Goal: Task Accomplishment & Management: Manage account settings

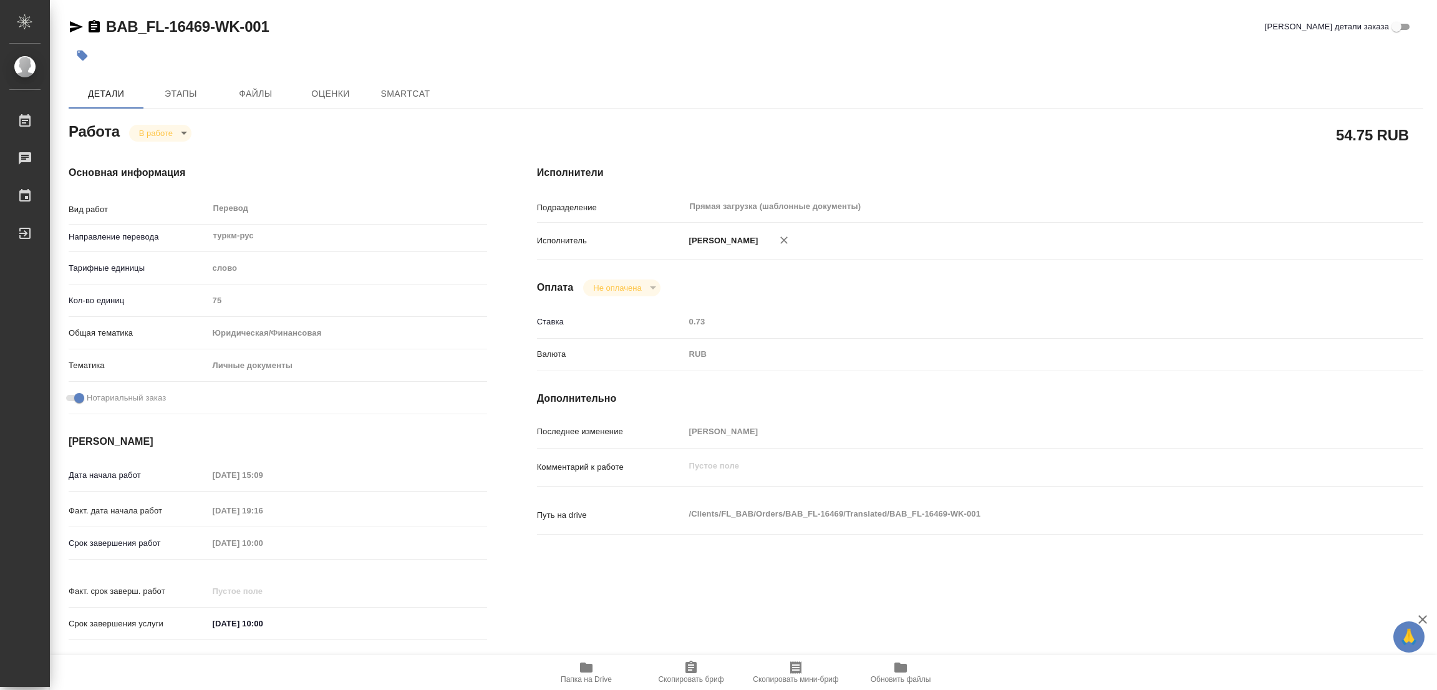
type textarea "x"
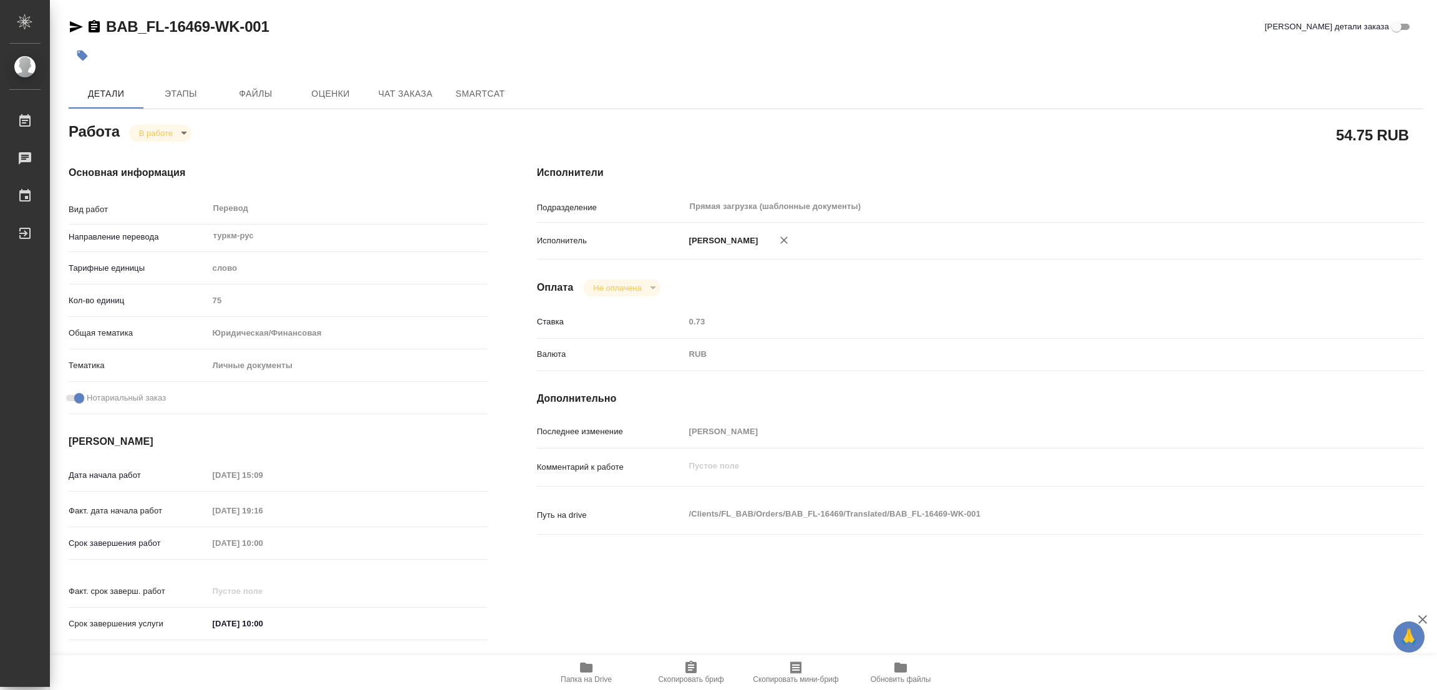
type textarea "x"
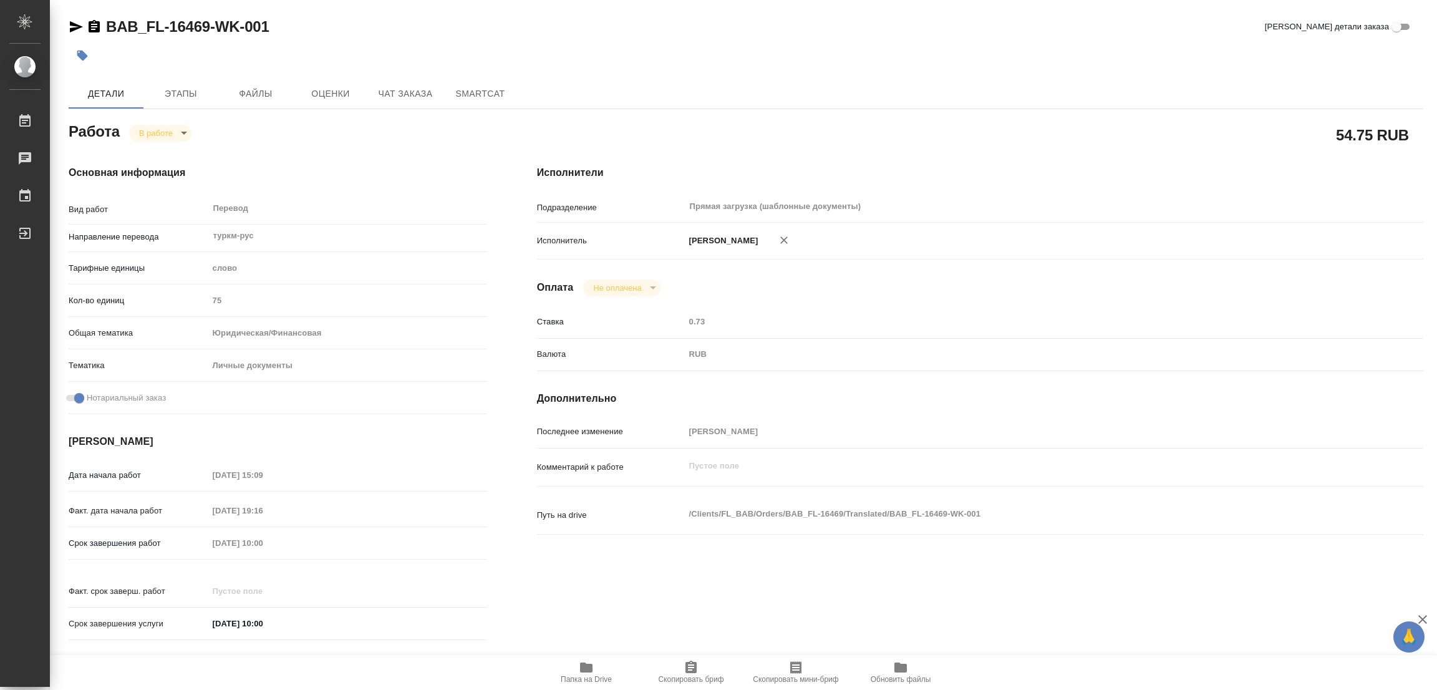
type textarea "x"
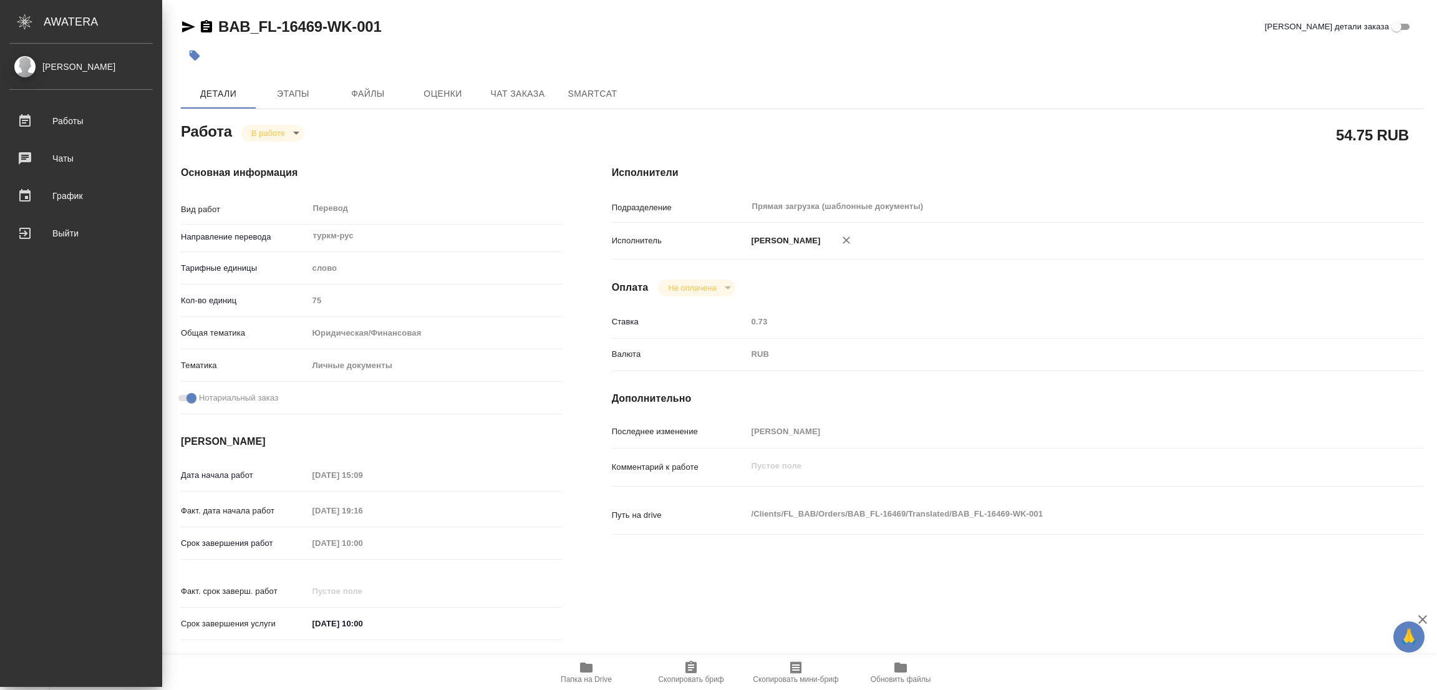
type textarea "x"
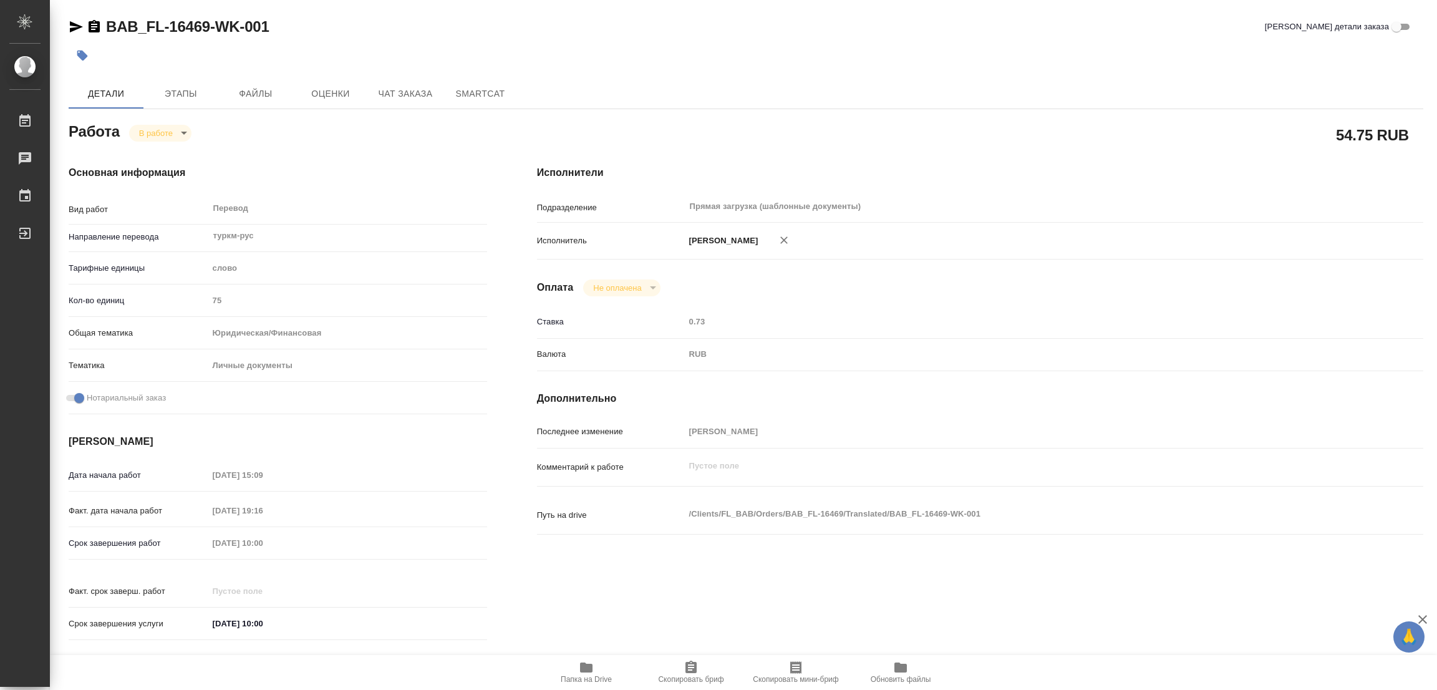
type textarea "x"
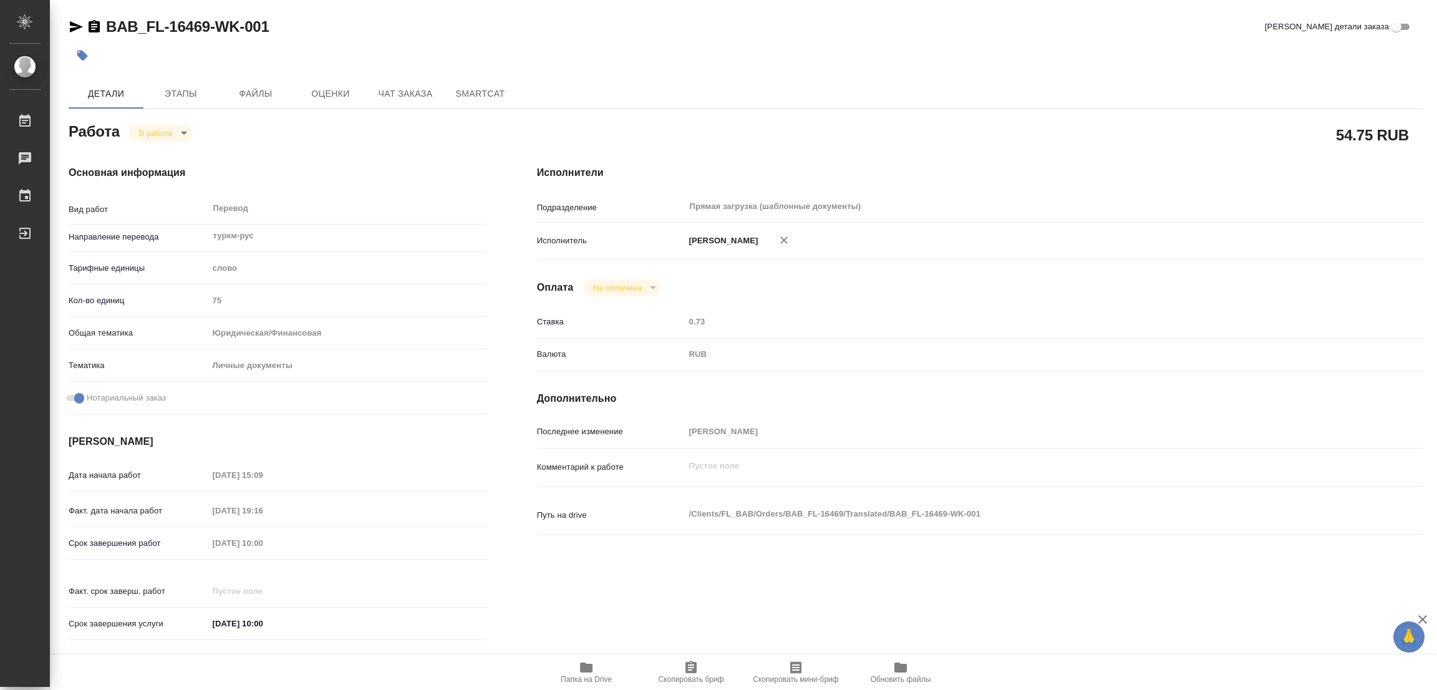
click at [1114, 52] on div at bounding box center [746, 55] width 1355 height 27
click at [684, 52] on div at bounding box center [520, 55] width 903 height 27
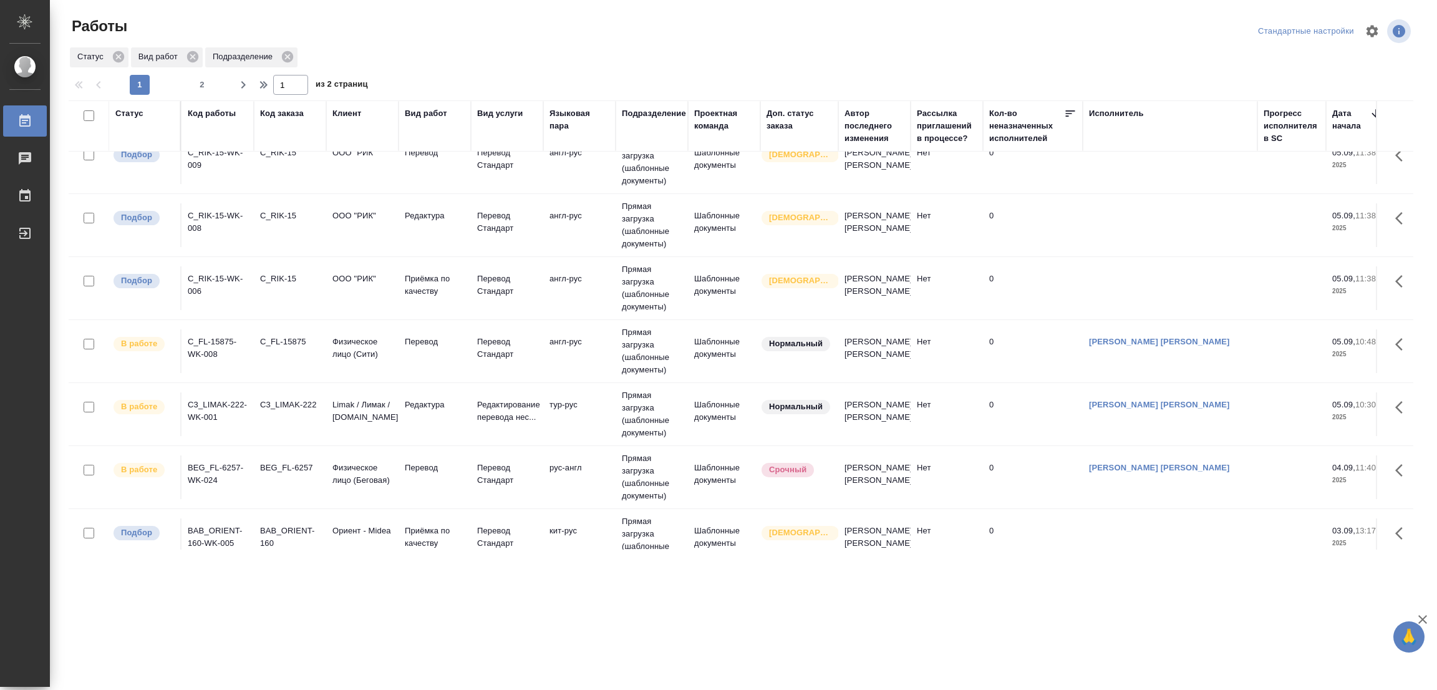
scroll to position [1212, 0]
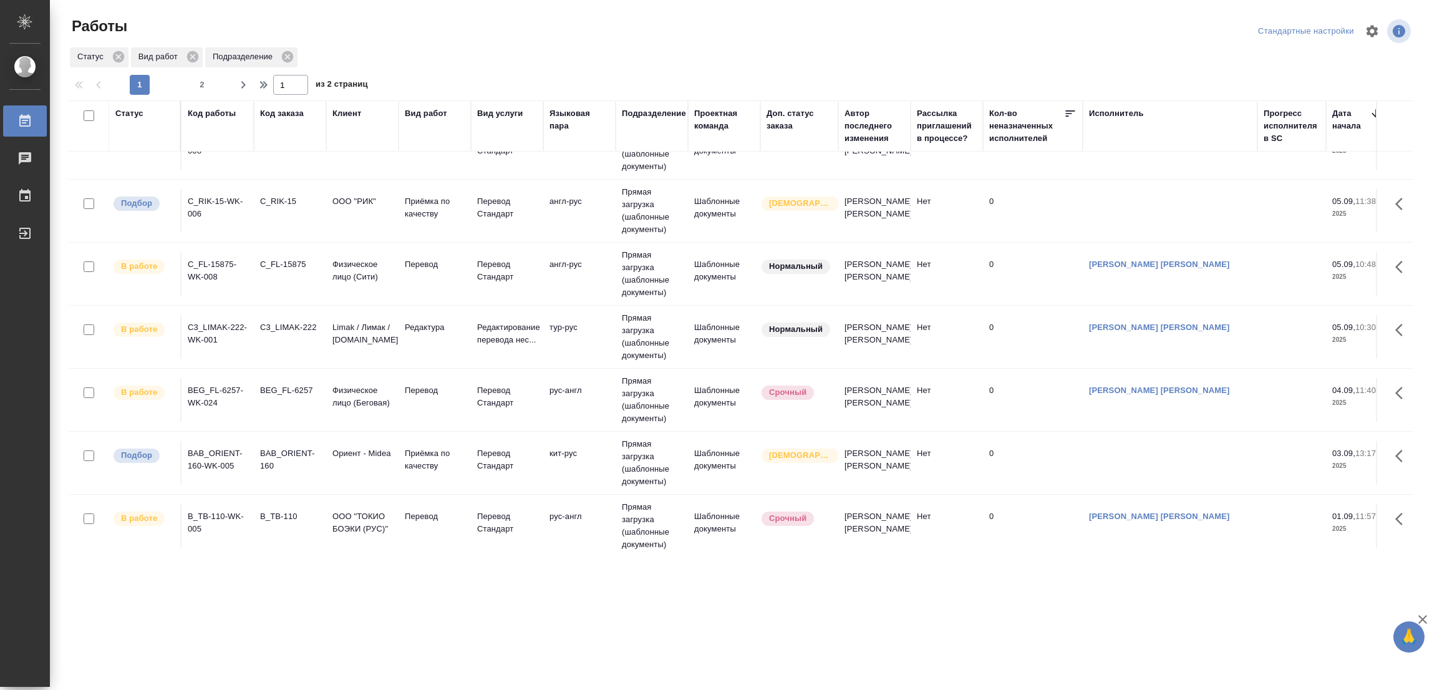
click at [447, 46] on div "Статус Вид работ Подразделение" at bounding box center [741, 57] width 1345 height 22
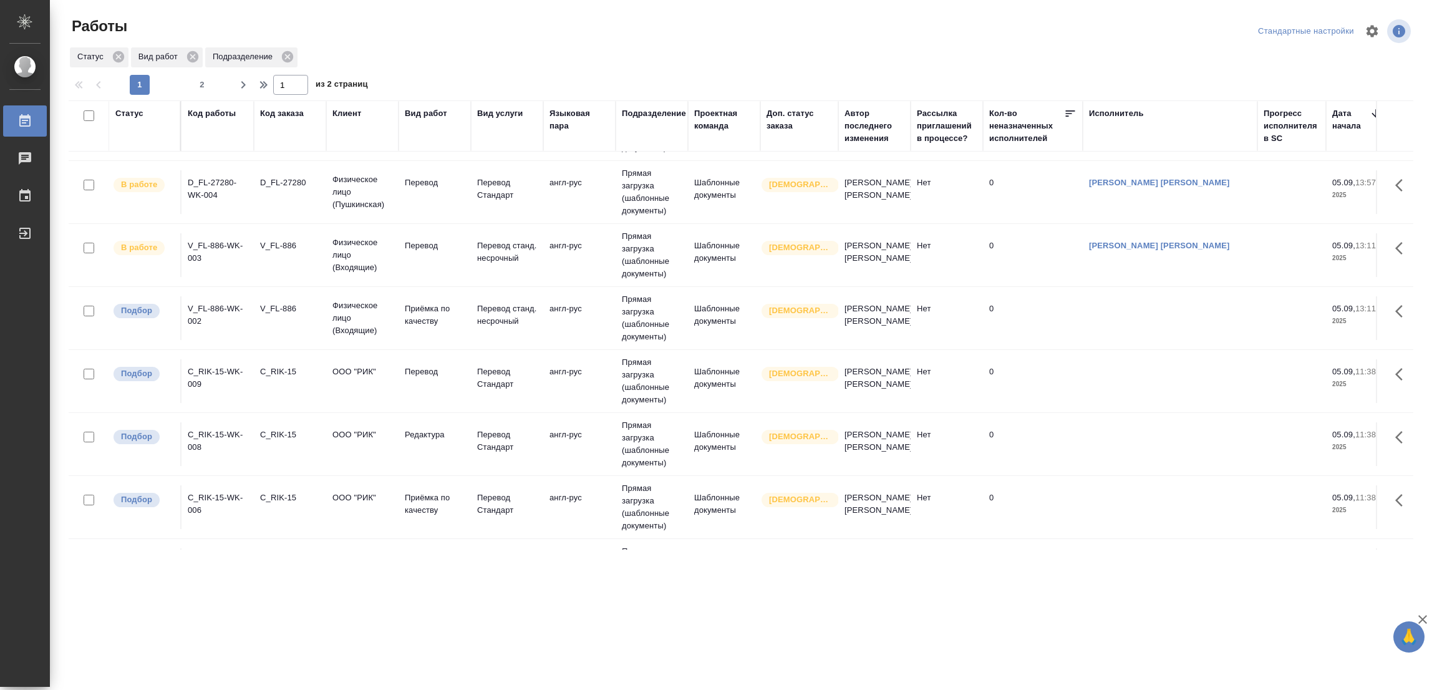
scroll to position [888, 0]
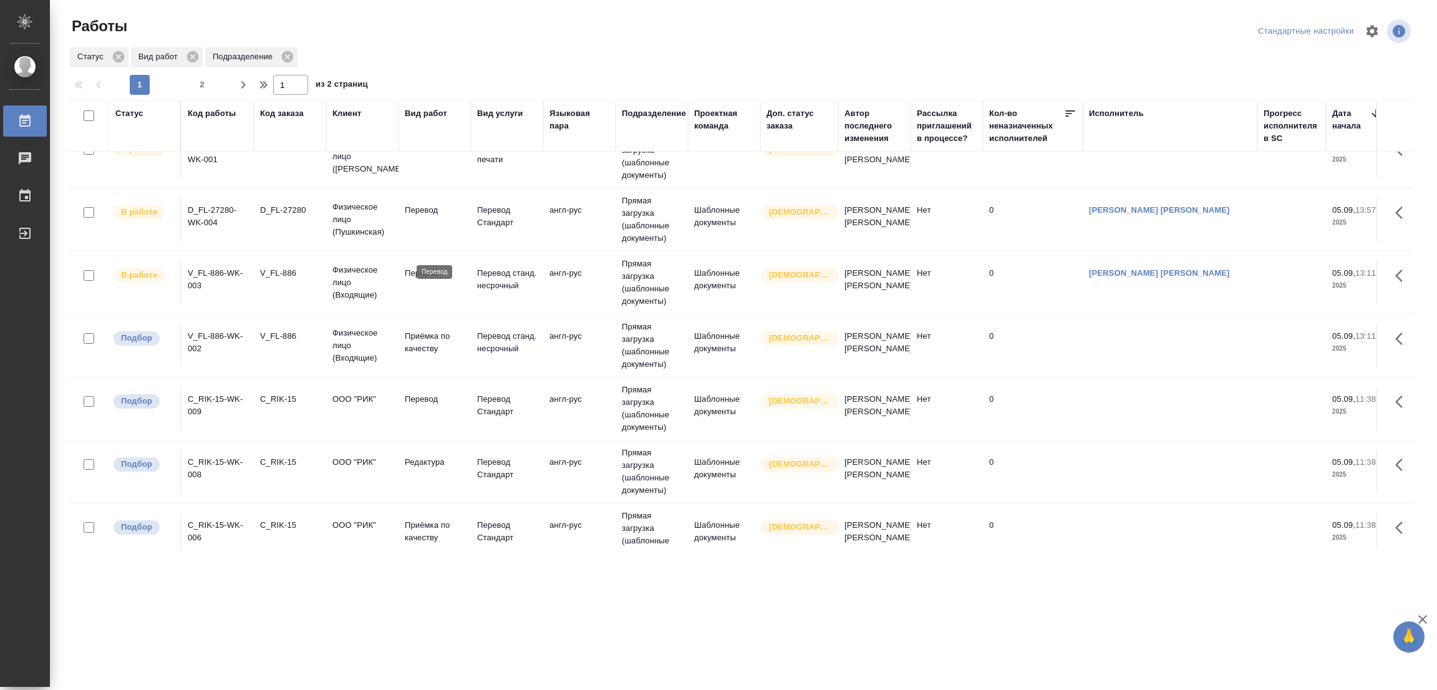
click at [418, 267] on p "Перевод" at bounding box center [435, 273] width 60 height 12
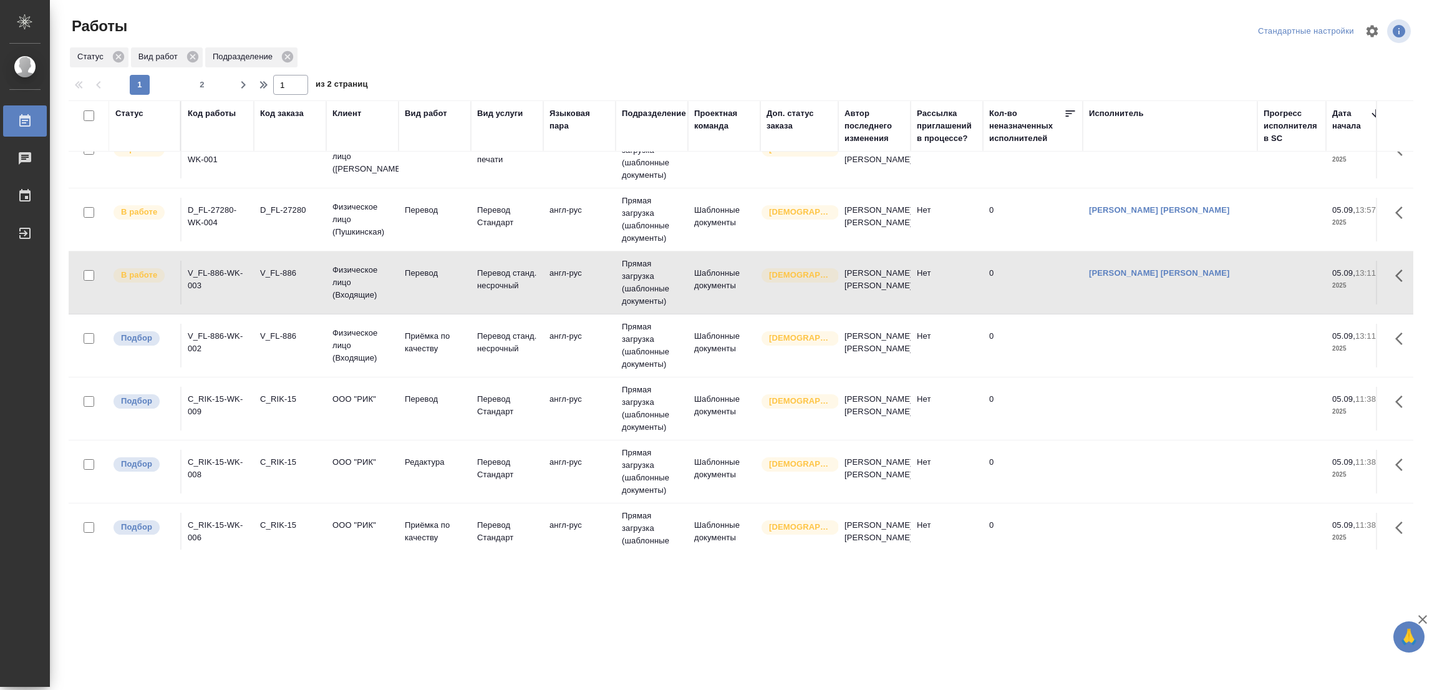
click at [411, 204] on p "Перевод" at bounding box center [435, 210] width 60 height 12
click at [414, 204] on p "Перевод" at bounding box center [435, 210] width 60 height 12
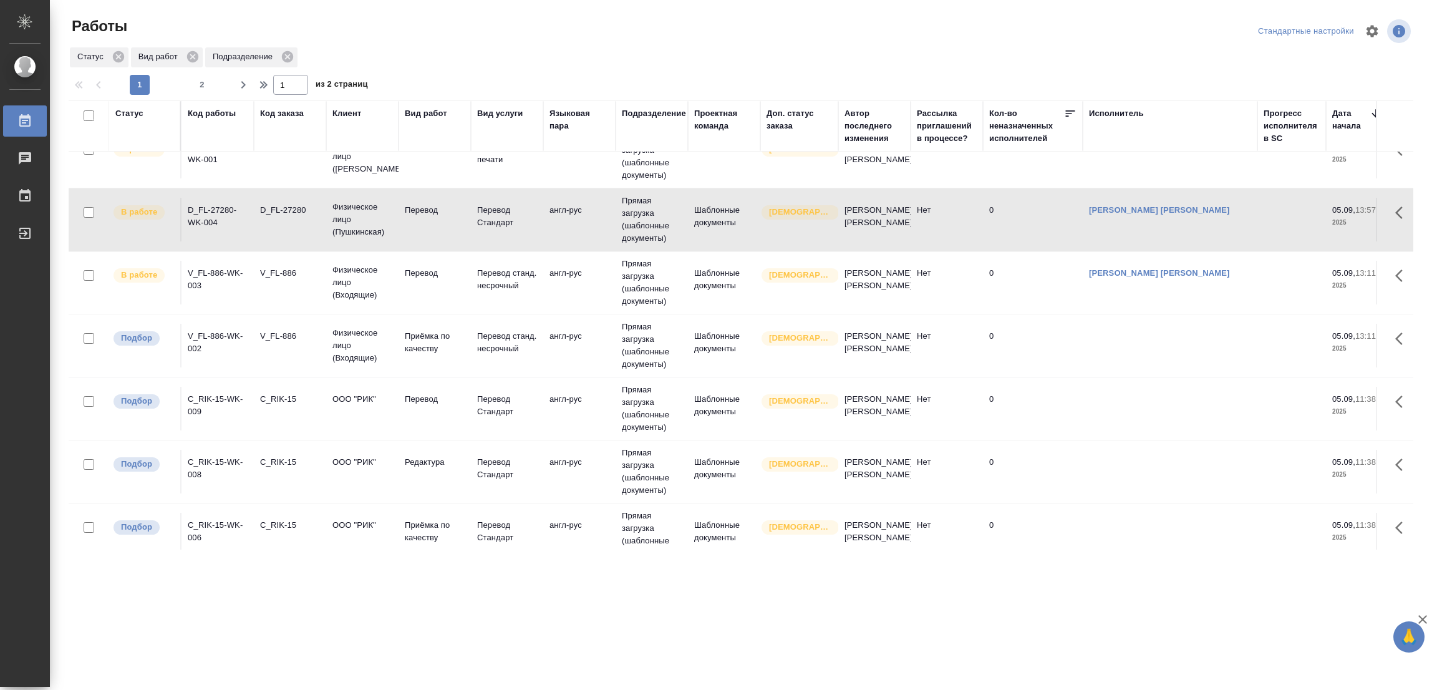
scroll to position [701, 0]
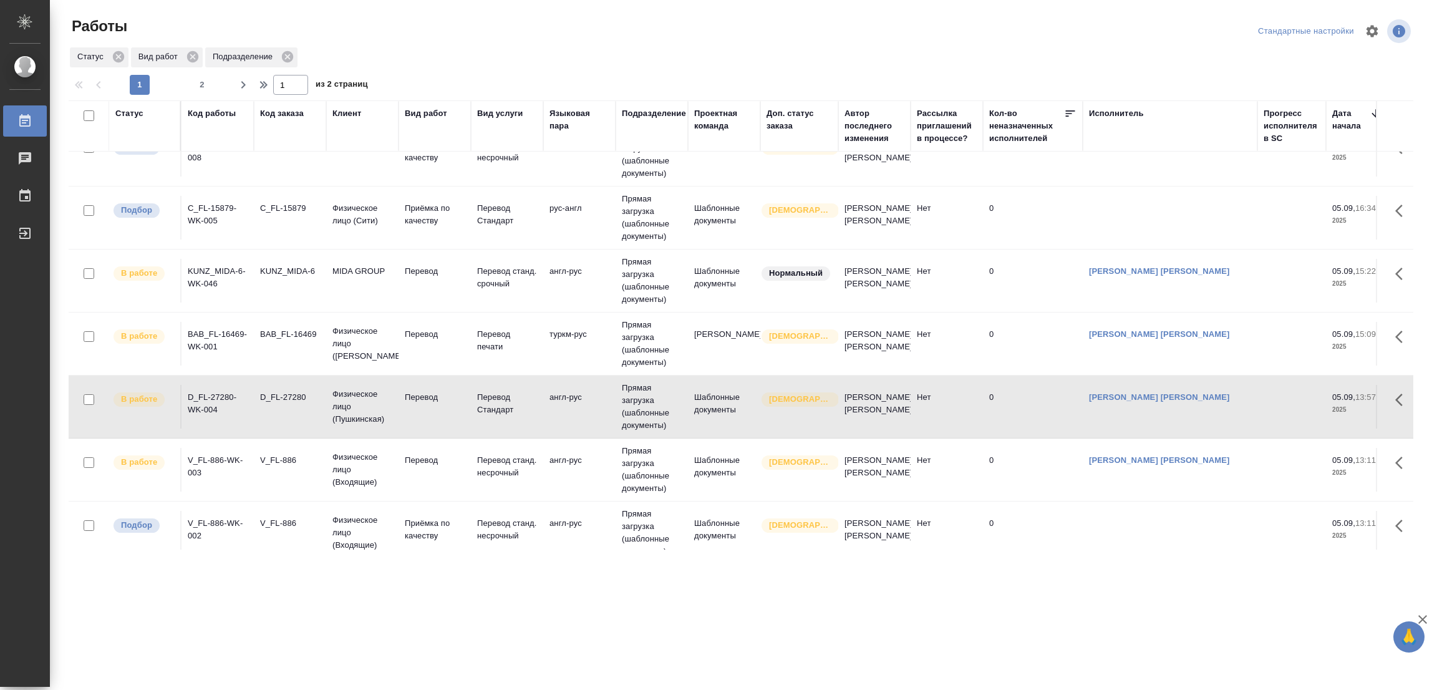
click at [409, 328] on p "Перевод" at bounding box center [435, 334] width 60 height 12
click at [407, 328] on p "Перевод" at bounding box center [435, 334] width 60 height 12
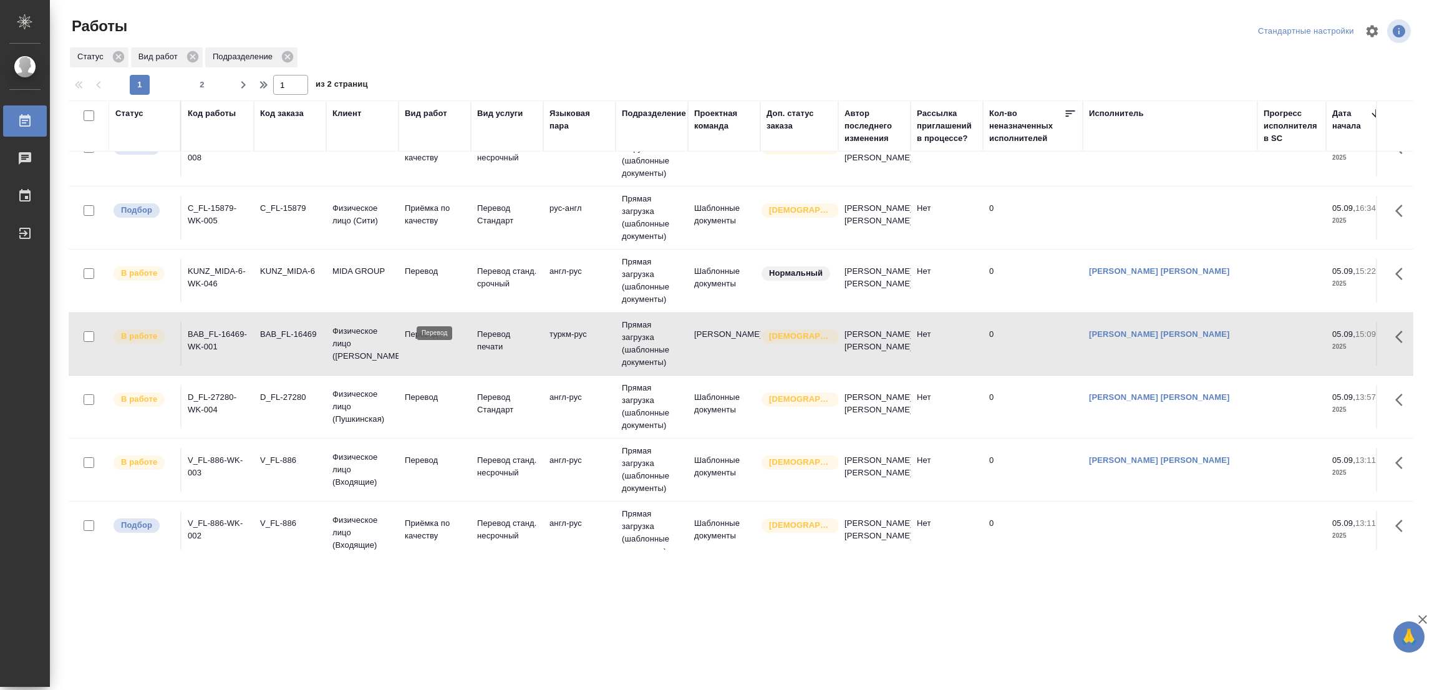
click at [412, 328] on p "Перевод" at bounding box center [435, 334] width 60 height 12
click at [435, 328] on p "Перевод" at bounding box center [435, 334] width 60 height 12
click at [410, 265] on p "Перевод" at bounding box center [435, 271] width 60 height 12
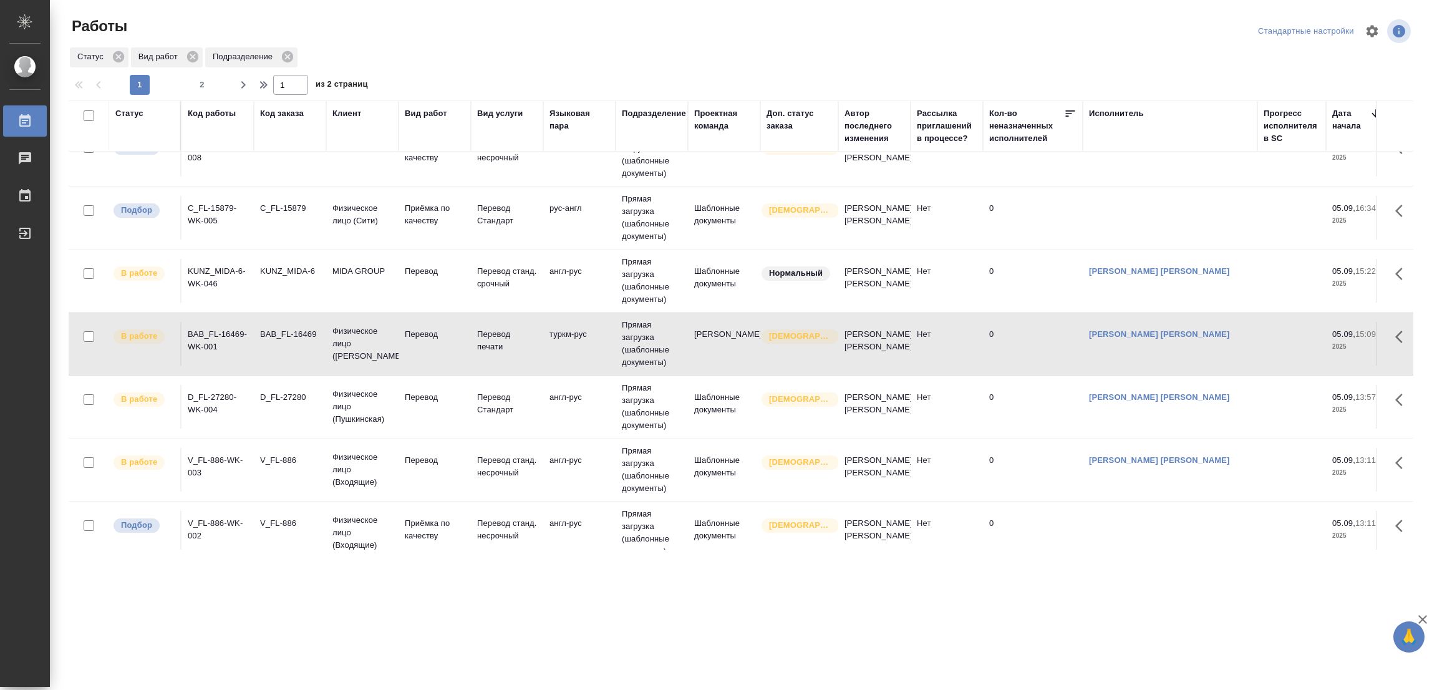
click at [410, 265] on p "Перевод" at bounding box center [435, 271] width 60 height 12
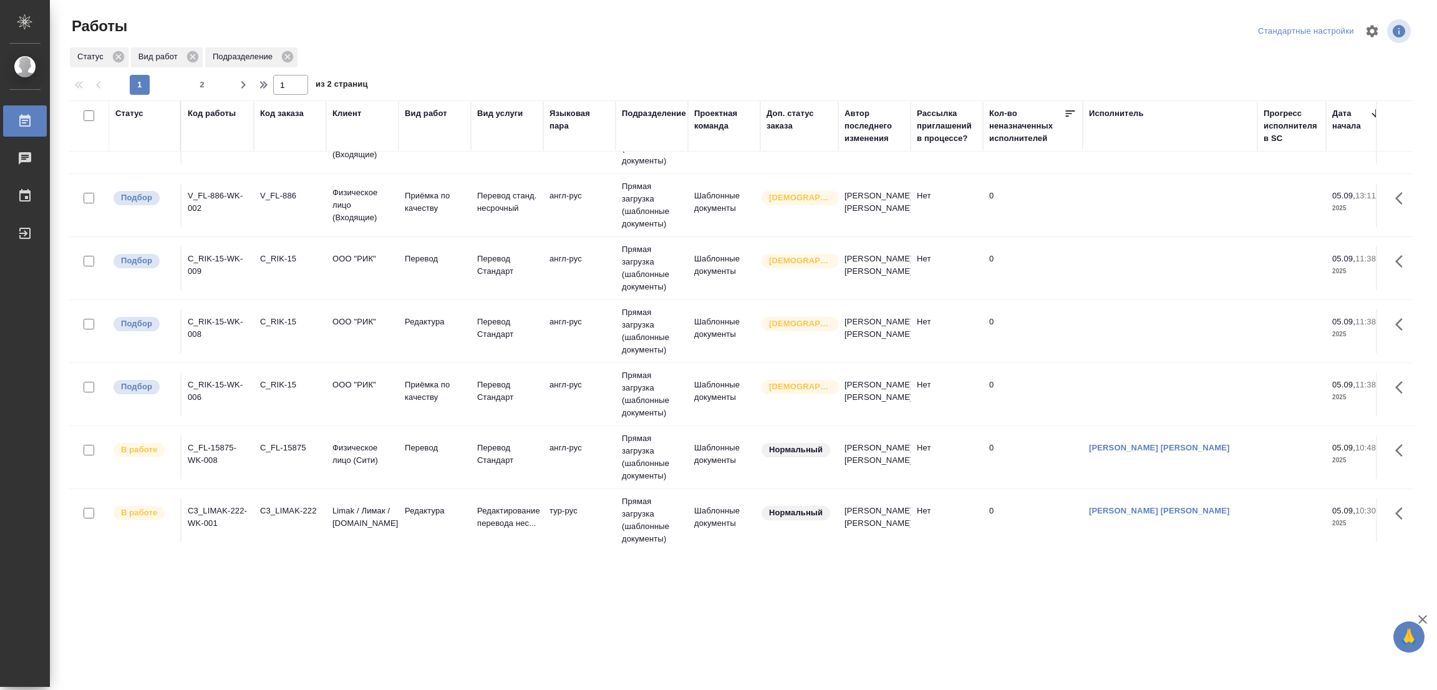
scroll to position [1212, 0]
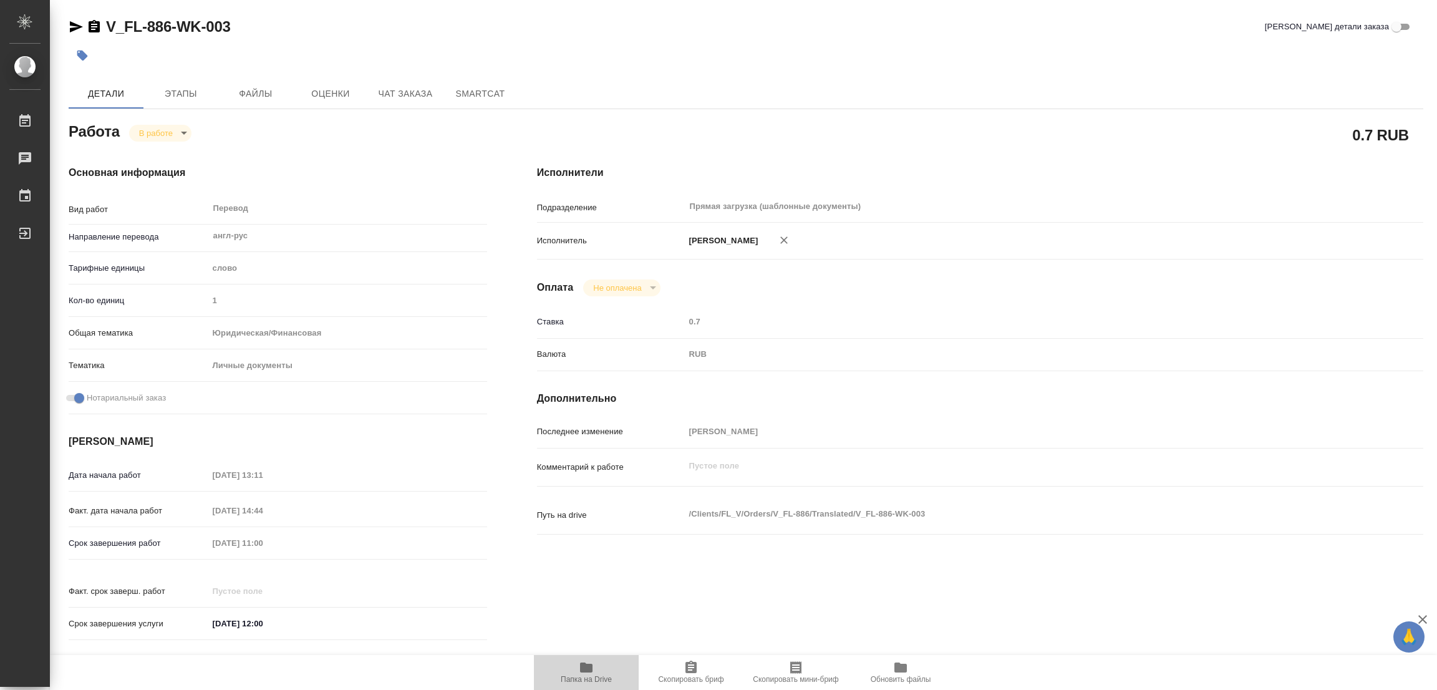
click at [583, 667] on icon "button" at bounding box center [586, 668] width 12 height 10
drag, startPoint x: 100, startPoint y: 7, endPoint x: 171, endPoint y: 22, distance: 72.2
click at [171, 22] on div "V_FL-886-WK-003 Кратко детали заказа Детали Этапы Файлы Оценки Чат заказа Smart…" at bounding box center [746, 526] width 1369 height 1052
copy link "V_FL-886"
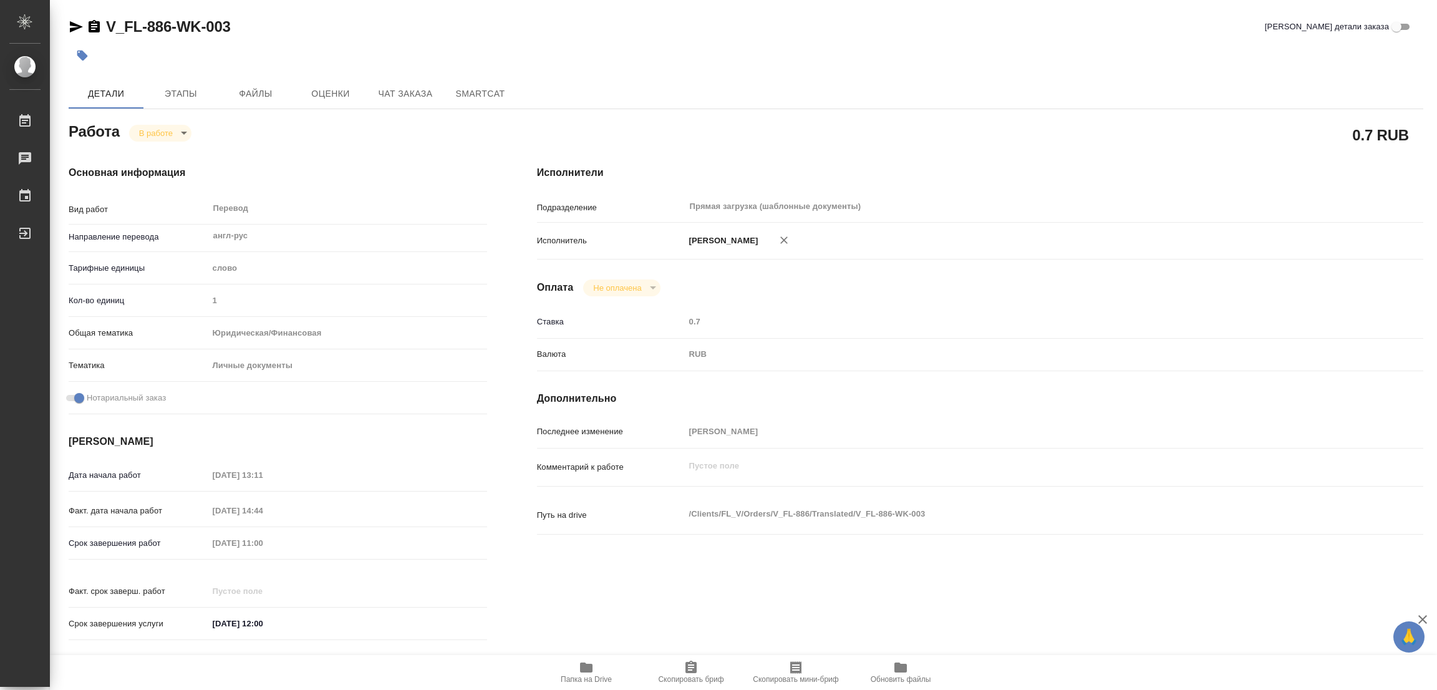
click at [519, 593] on div "Исполнители Подразделение Прямая загрузка (шаблонные документы) ​ Исполнитель П…" at bounding box center [980, 406] width 936 height 533
click at [680, 676] on span "Скопировать бриф" at bounding box center [691, 679] width 66 height 9
click at [168, 533] on div "Срок завершения работ 08.09.2025 11:00" at bounding box center [278, 543] width 419 height 22
click at [951, 154] on div "Исполнители Подразделение Прямая загрузка (шаблонные документы) ​ Исполнитель П…" at bounding box center [980, 406] width 936 height 533
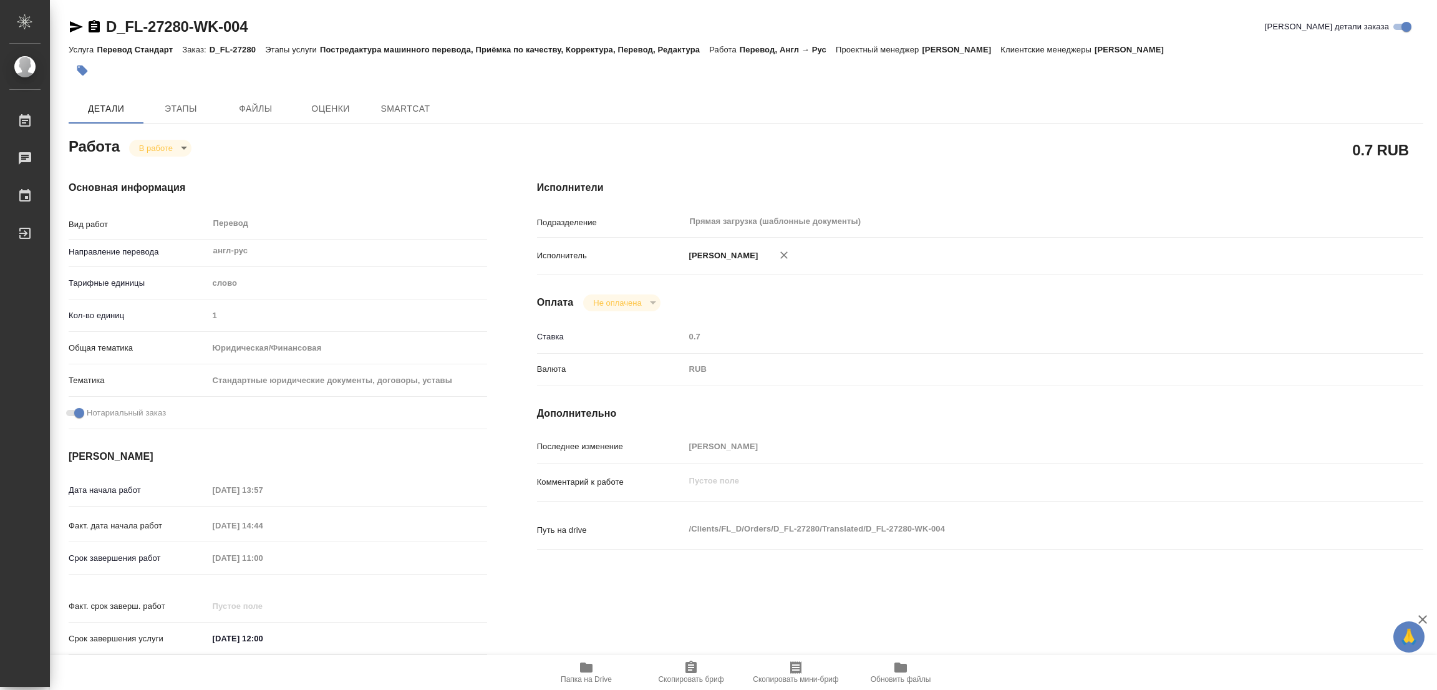
type textarea "x"
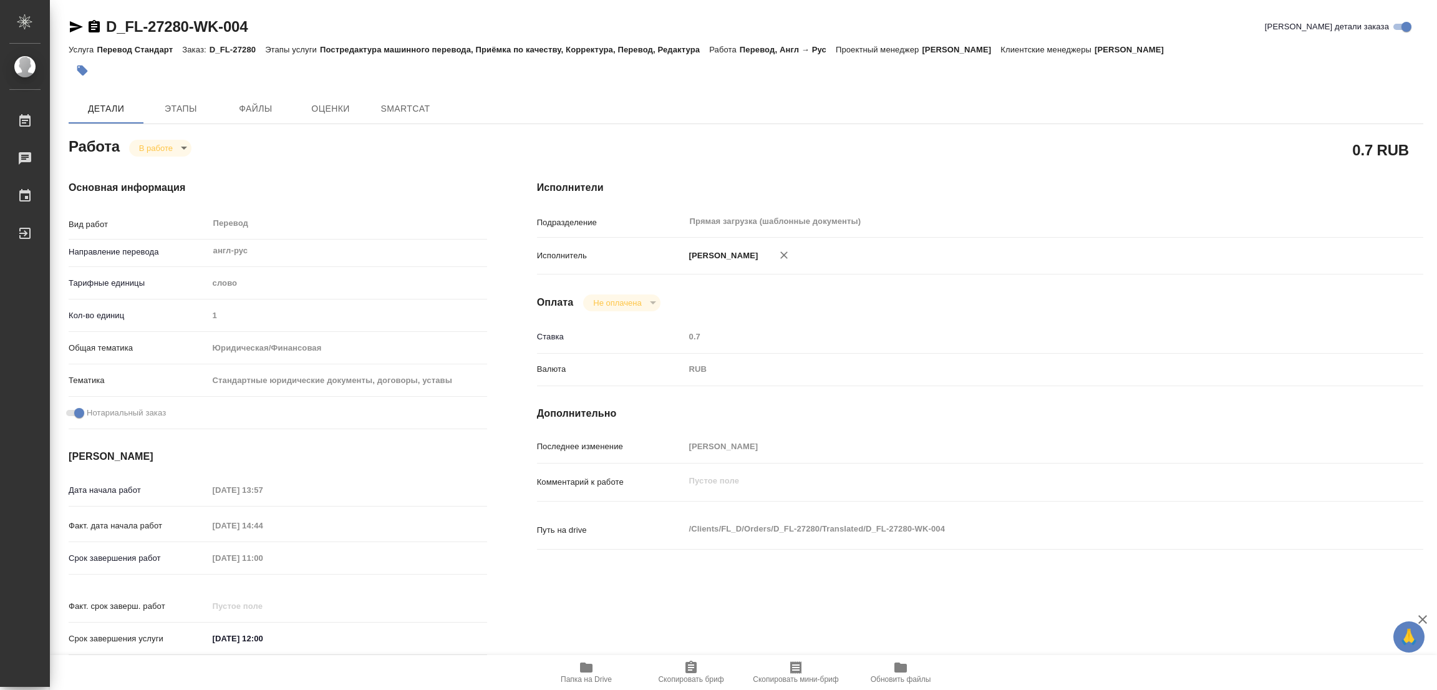
type textarea "x"
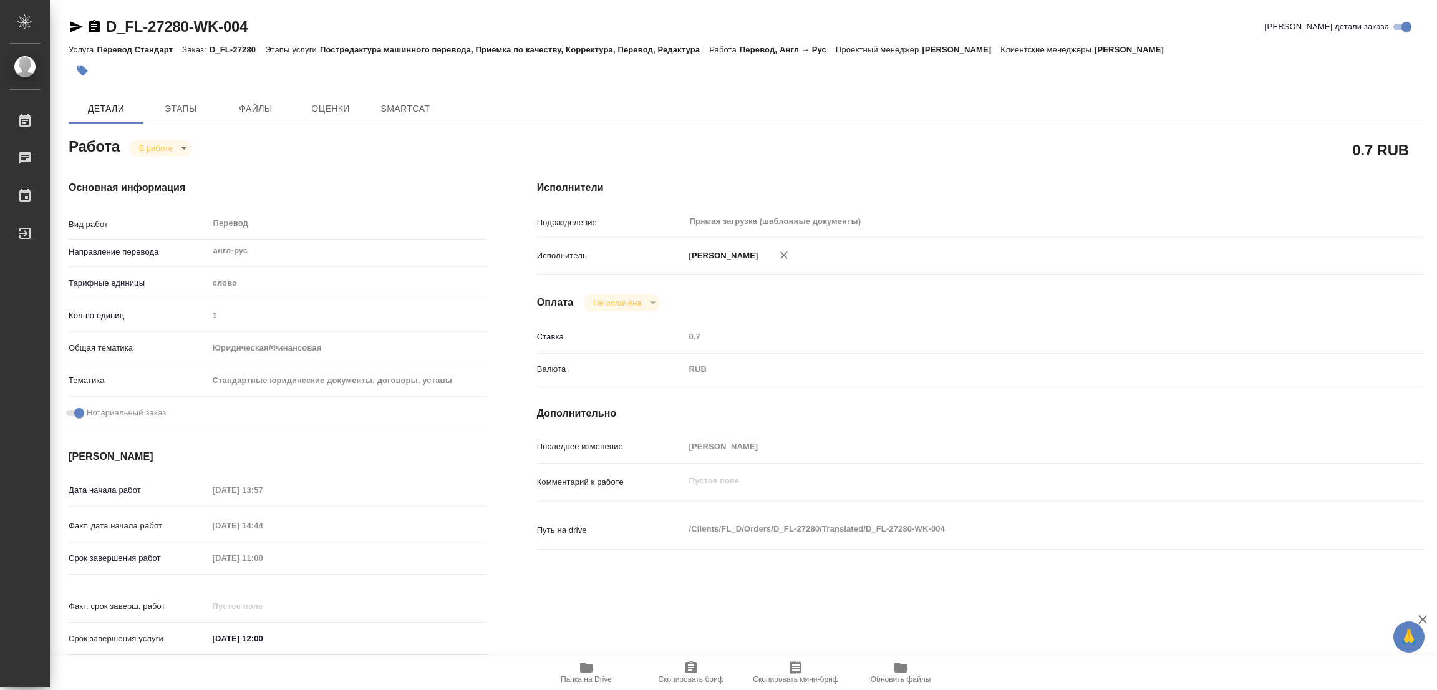
type textarea "x"
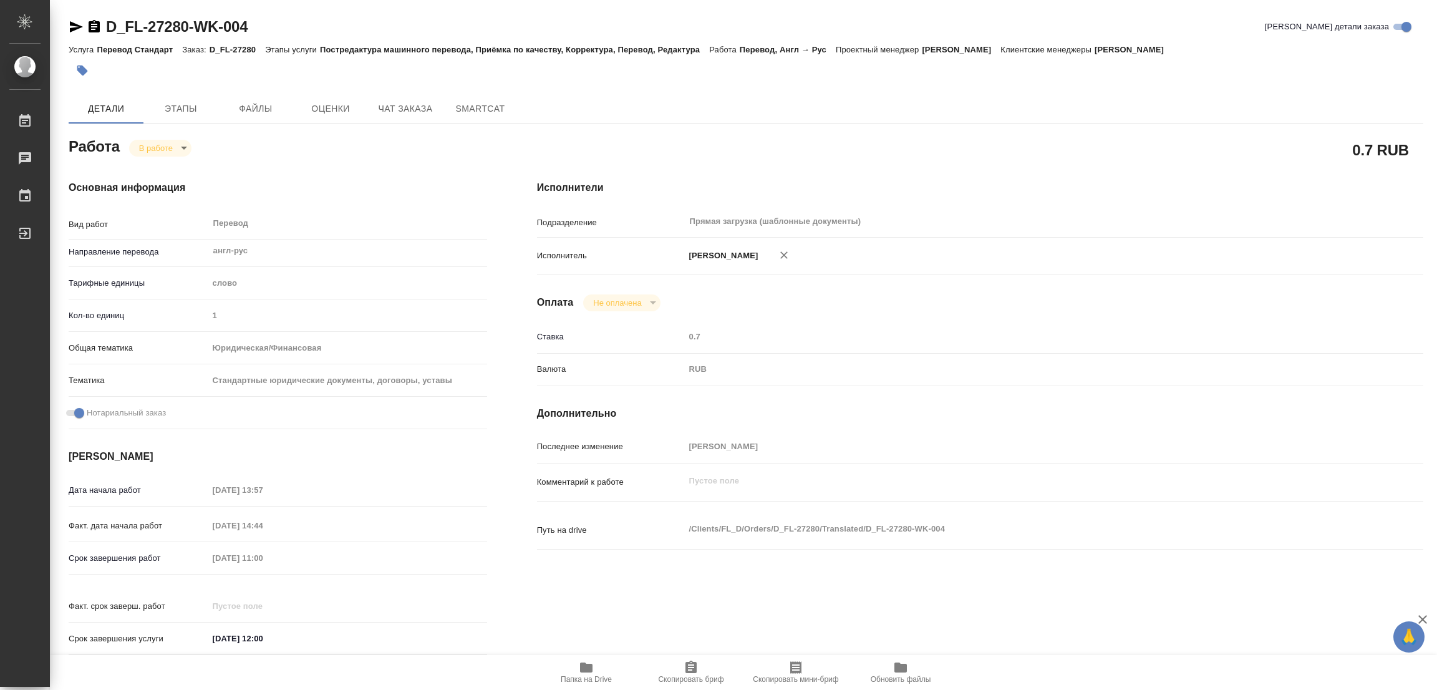
type textarea "x"
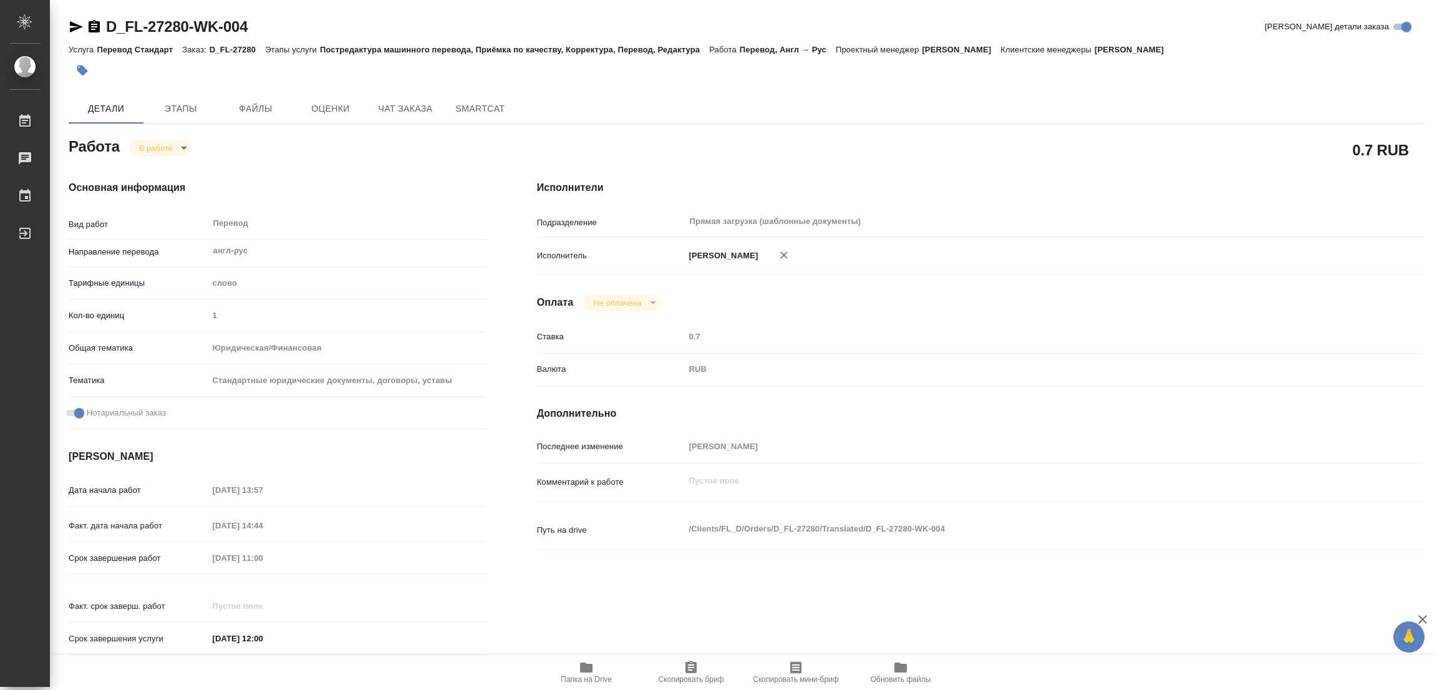
type textarea "x"
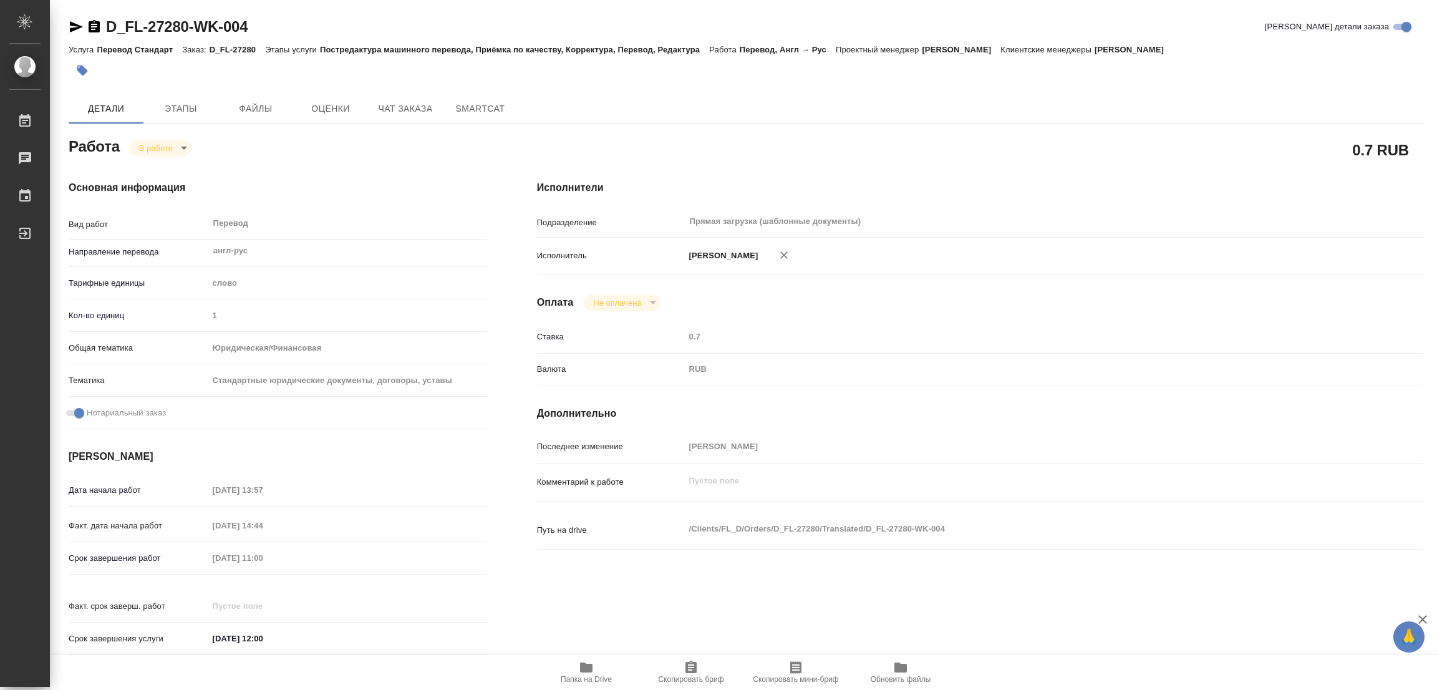
type textarea "x"
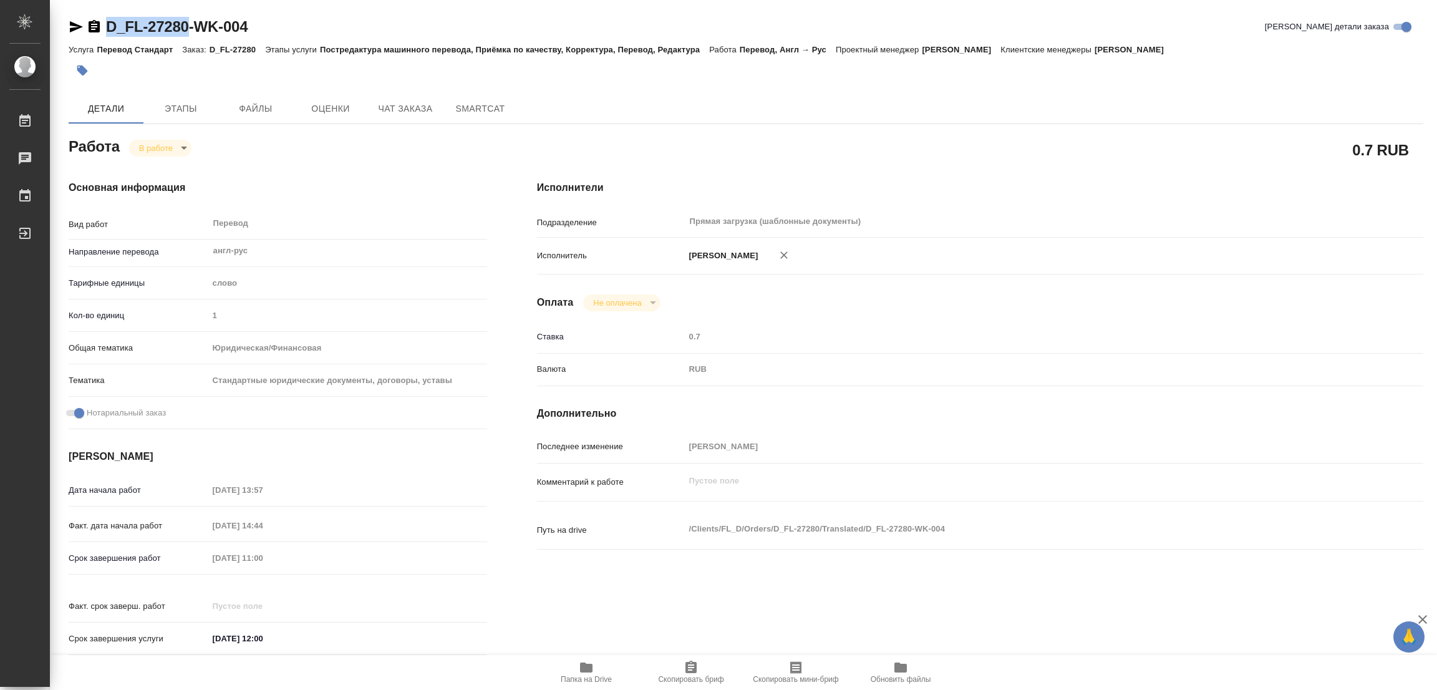
drag, startPoint x: 106, startPoint y: 12, endPoint x: 187, endPoint y: 19, distance: 80.8
click at [188, 19] on div "D_FL-27280-WK-004 Кратко детали заказа Услуга Перевод Стандарт Заказ: D_FL-2728…" at bounding box center [746, 531] width 1369 height 1062
copy link "D_FL-27280"
type textarea "x"
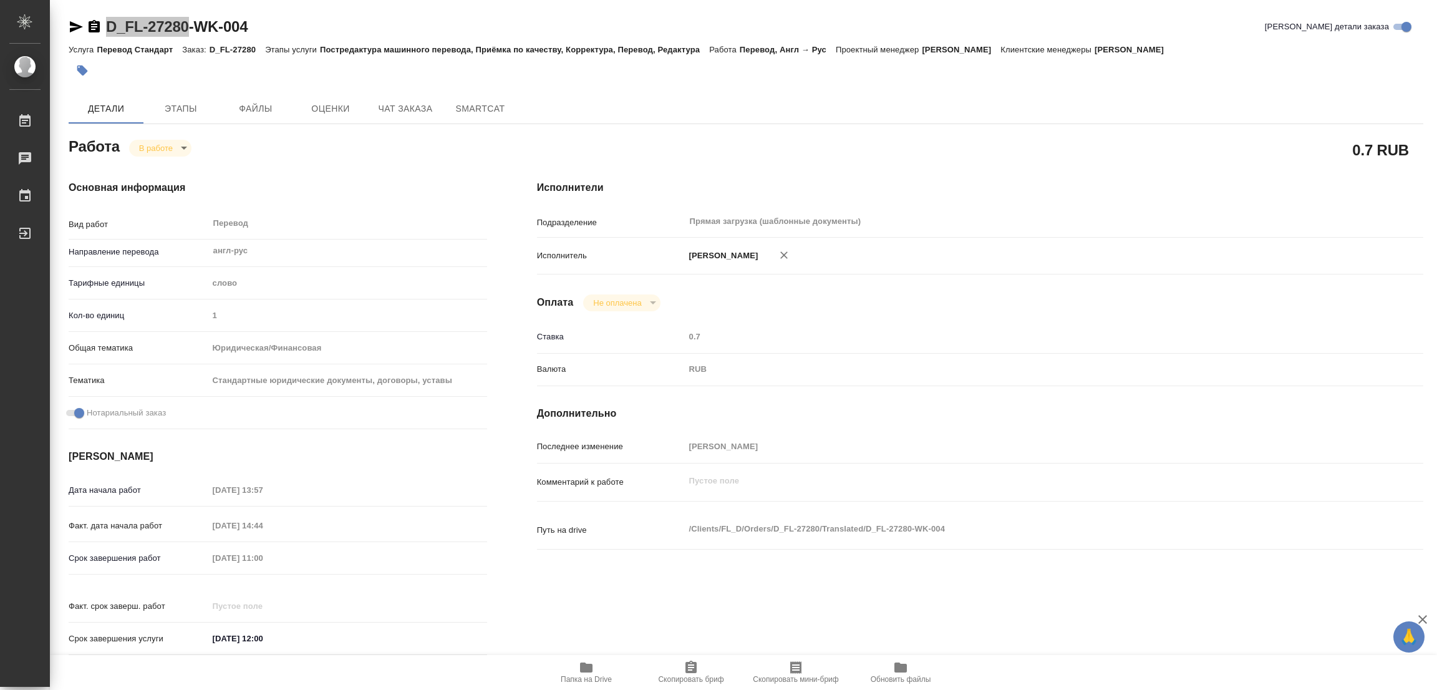
type textarea "x"
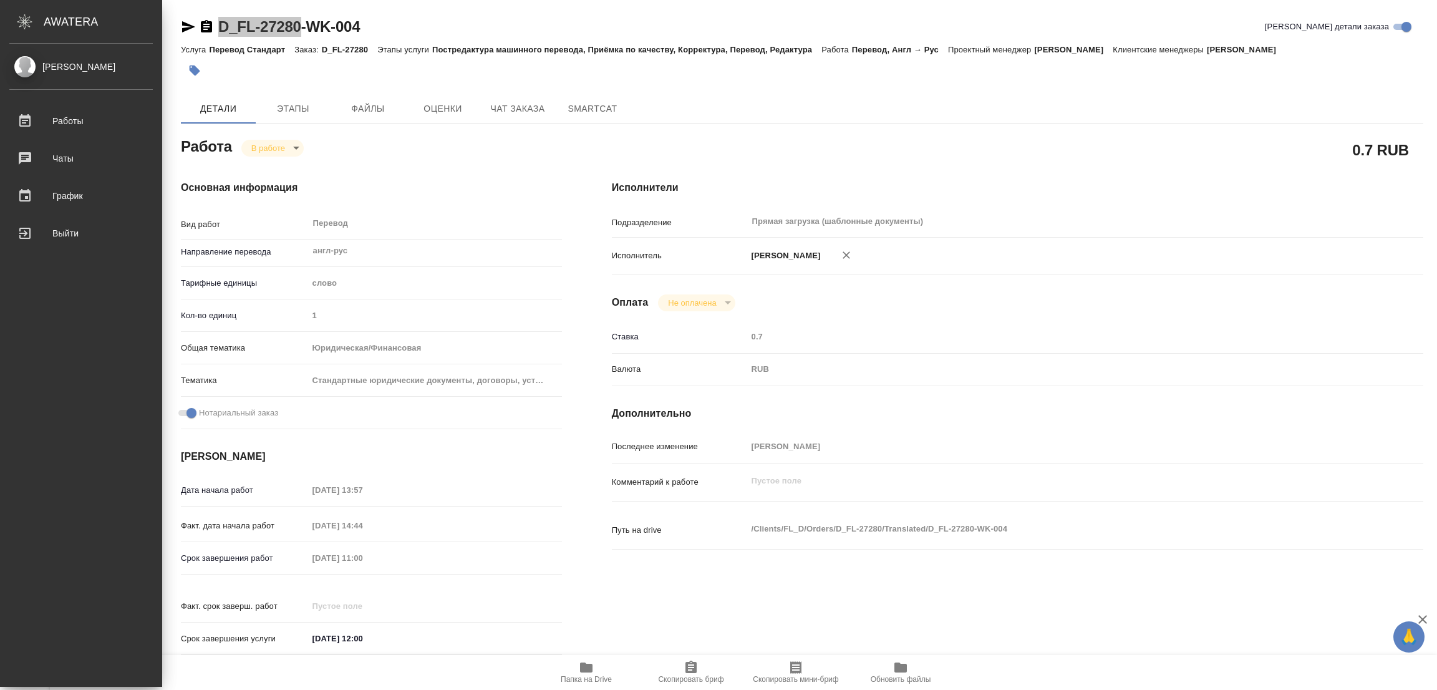
type textarea "x"
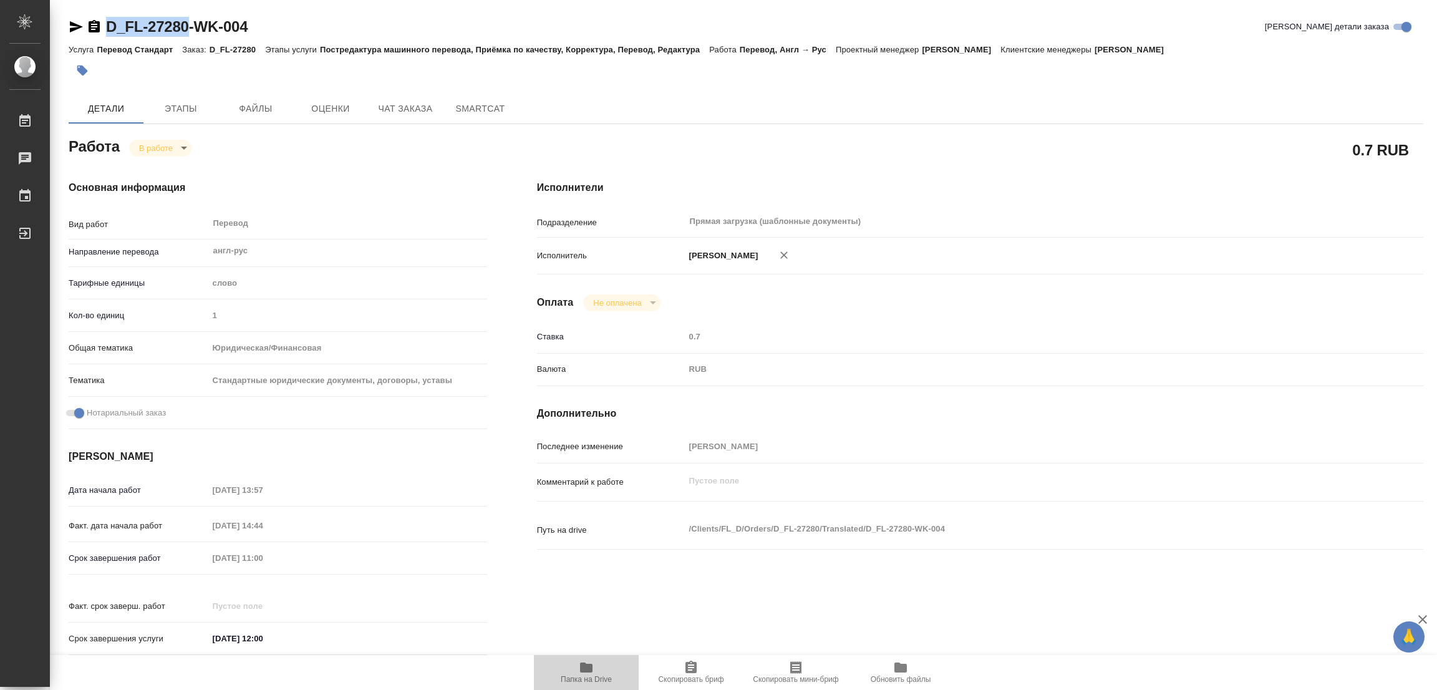
click at [597, 668] on span "Папка на Drive" at bounding box center [587, 672] width 90 height 24
copy link "D_FL-27280"
click at [437, 630] on div "08.09.2025 12:00" at bounding box center [347, 639] width 279 height 18
click at [684, 664] on icon "button" at bounding box center [691, 667] width 15 height 15
click at [194, 556] on div "Срок завершения работ 08.09.2025 11:00" at bounding box center [278, 558] width 419 height 22
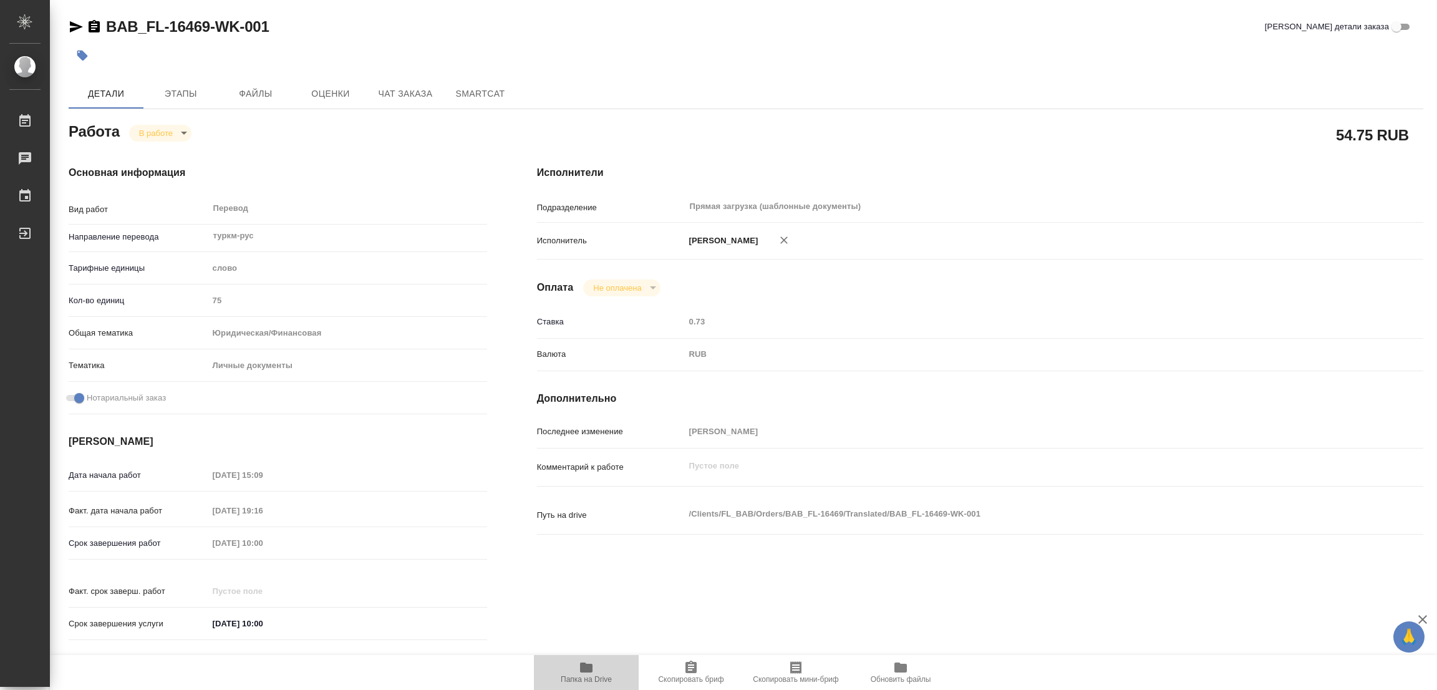
click at [581, 664] on icon "button" at bounding box center [586, 668] width 12 height 10
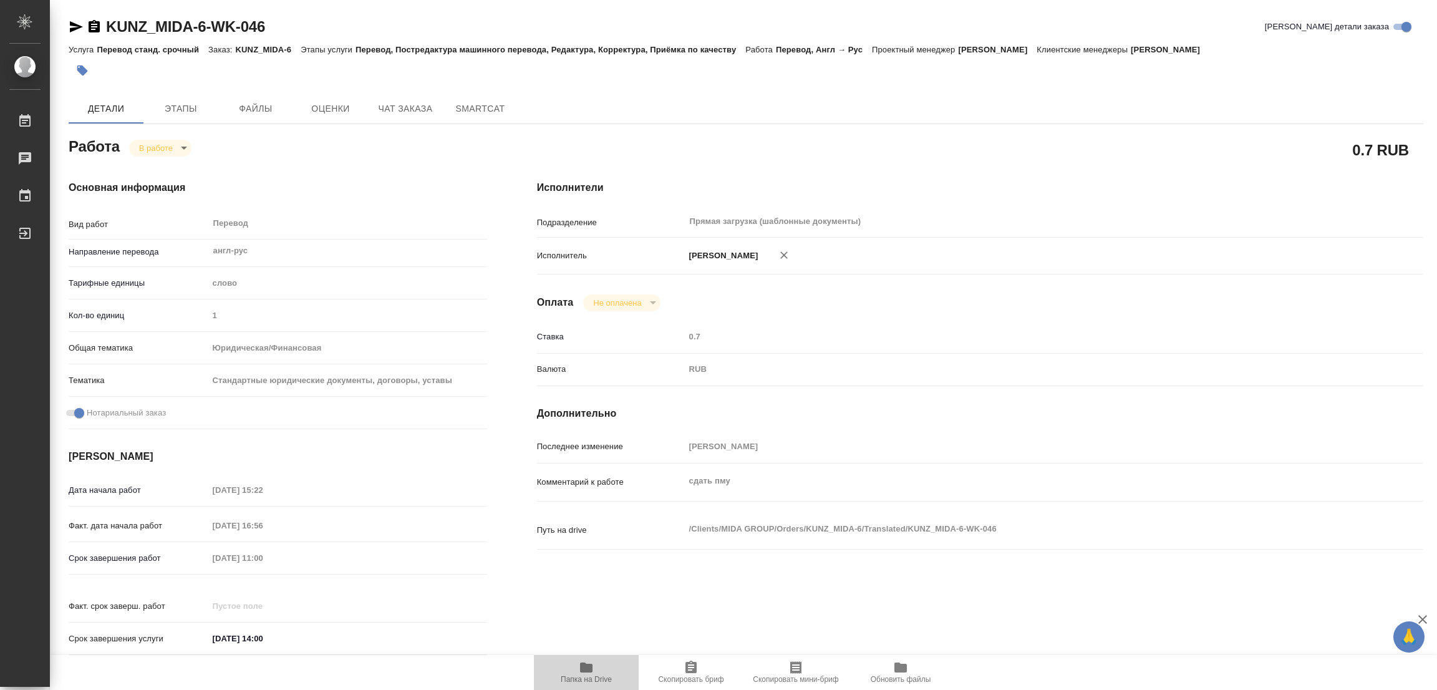
click at [583, 671] on icon "button" at bounding box center [586, 668] width 12 height 10
drag, startPoint x: 107, startPoint y: 13, endPoint x: 205, endPoint y: 20, distance: 98.2
click at [205, 20] on div "KUNZ_MIDA-6-WK-046 Кратко детали заказа Услуга Перевод станд. срочный Заказ: KU…" at bounding box center [746, 531] width 1369 height 1062
copy link "KUNZ_MIDA-6"
click at [533, 604] on div "Исполнители Подразделение Прямая загрузка (шаблонные документы) ​ Исполнитель П…" at bounding box center [980, 421] width 936 height 533
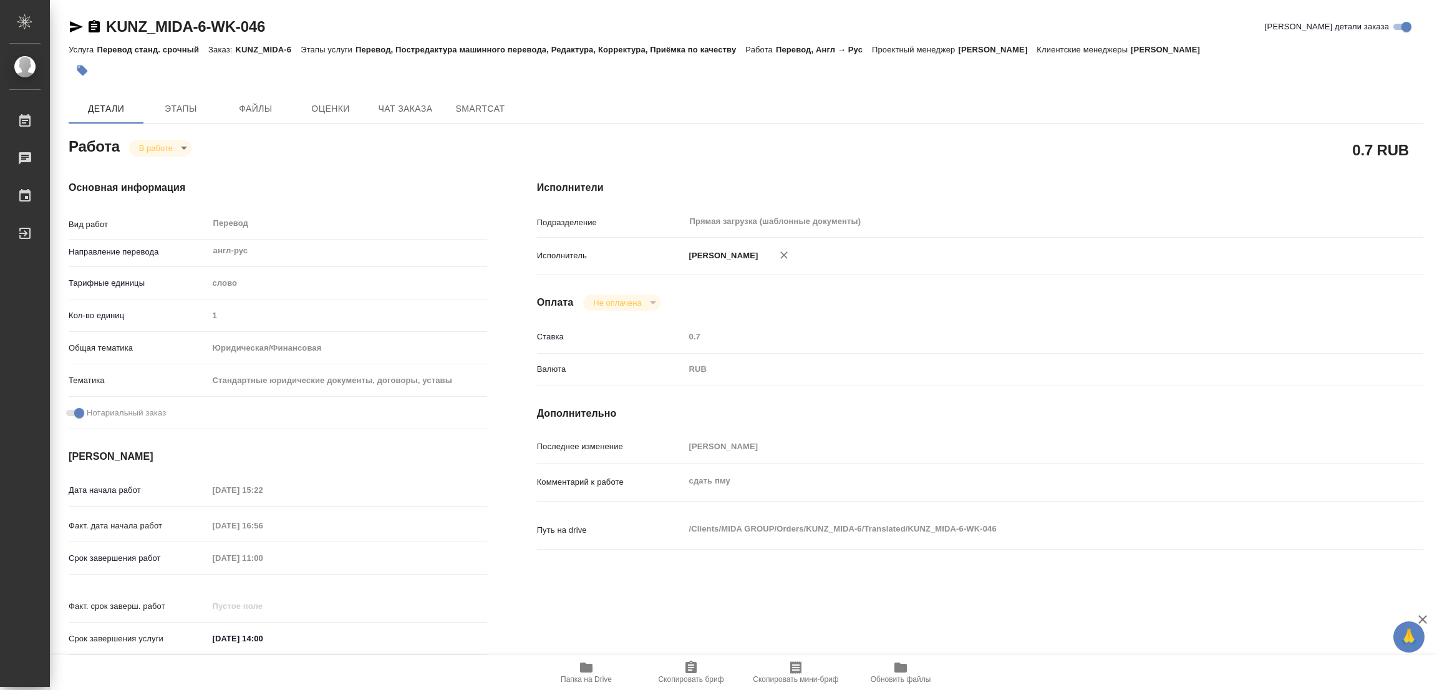
click at [686, 671] on icon "button" at bounding box center [691, 667] width 11 height 12
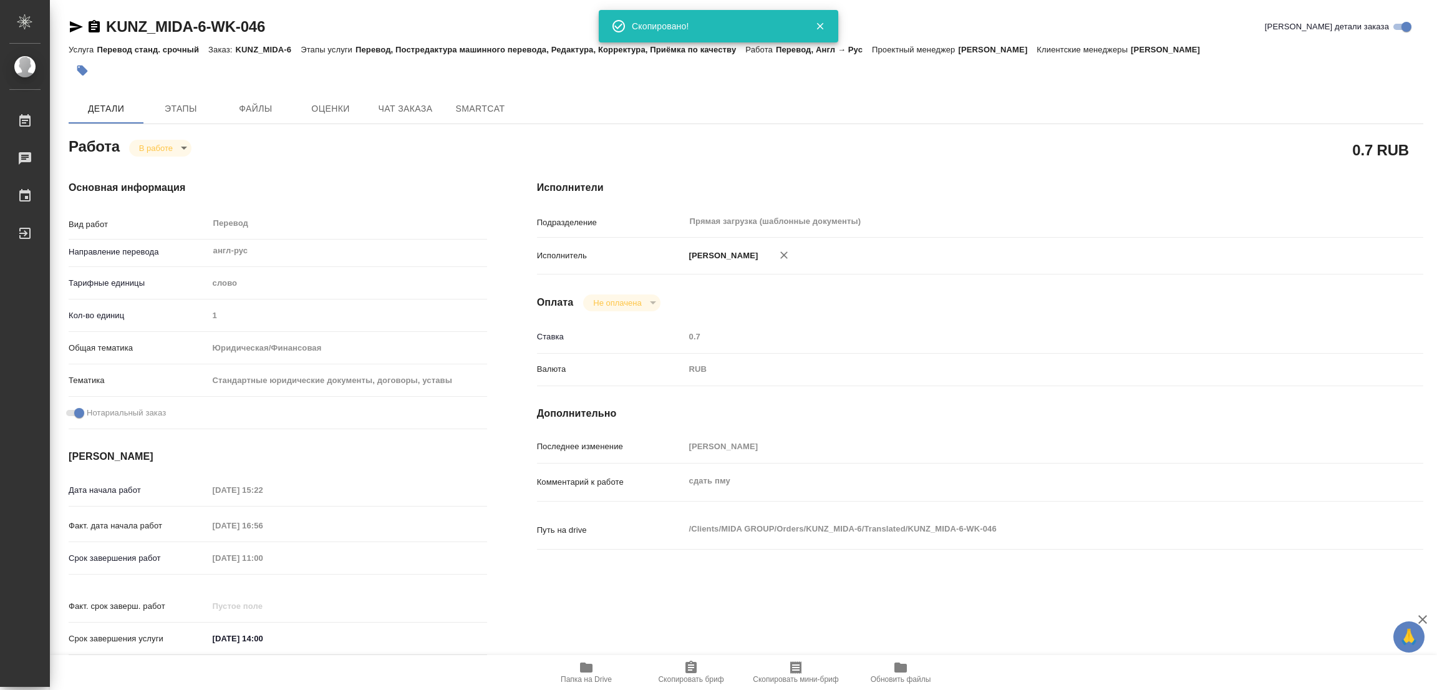
click at [960, 434] on div "Исполнители Подразделение Прямая загрузка (шаблонные документы) ​ Исполнитель П…" at bounding box center [980, 421] width 936 height 533
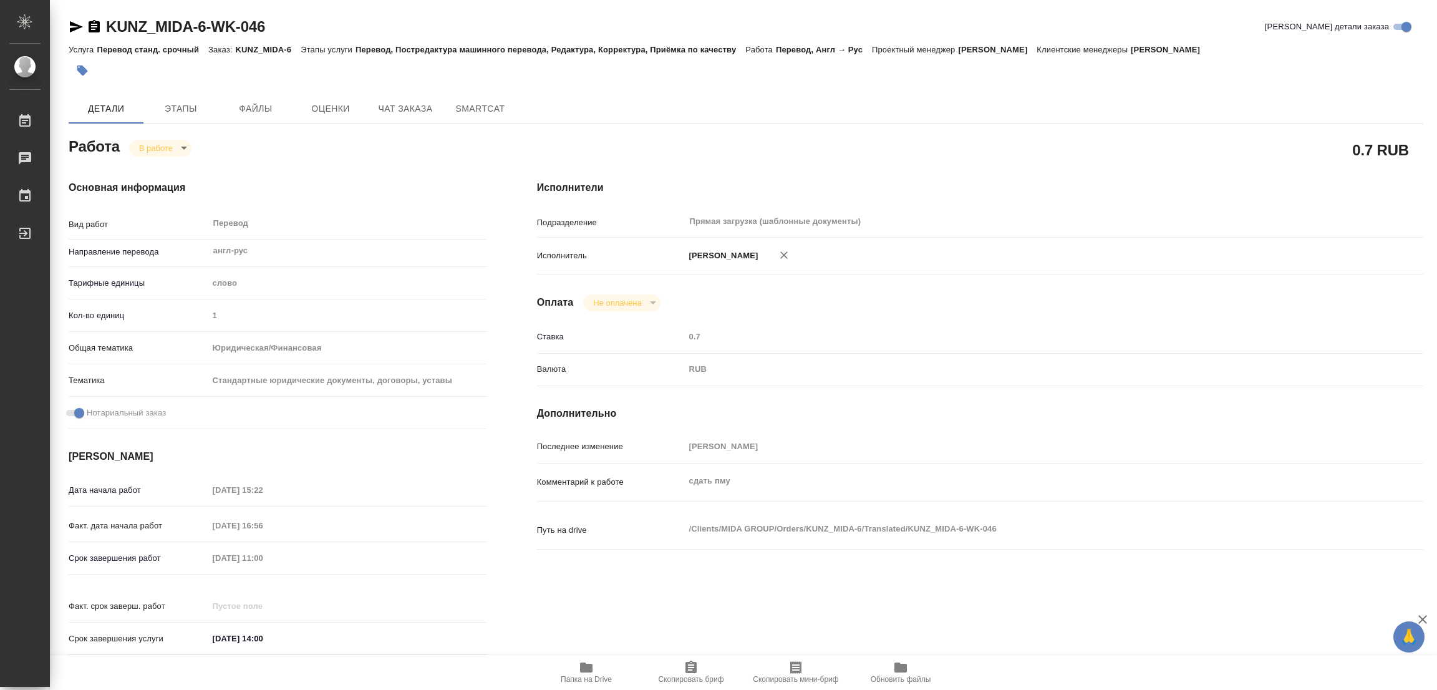
click at [162, 545] on div "Дата начала работ 05.09.2025 15:22 Факт. дата начала работ 05.09.2025 16:56 Сро…" at bounding box center [278, 571] width 419 height 184
click at [402, 124] on div "Работа В работе inProgress" at bounding box center [278, 149] width 469 height 81
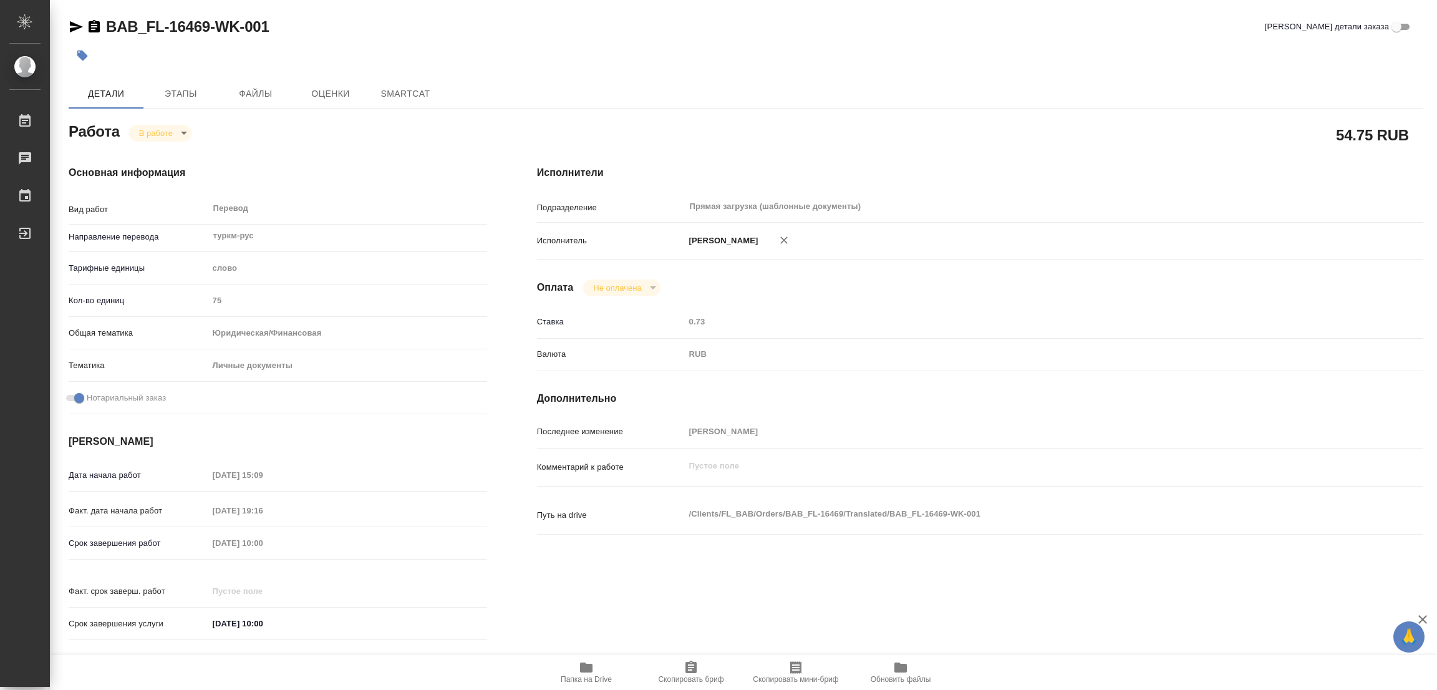
type textarea "x"
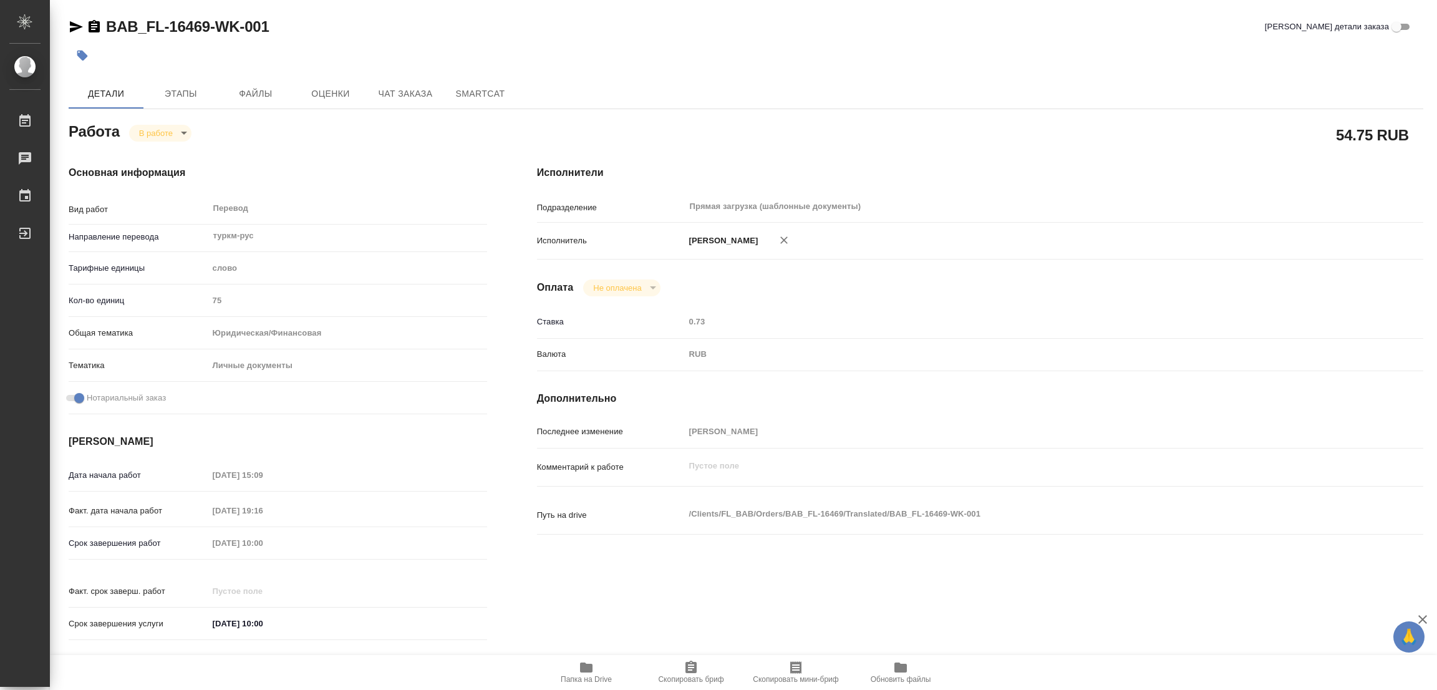
type textarea "x"
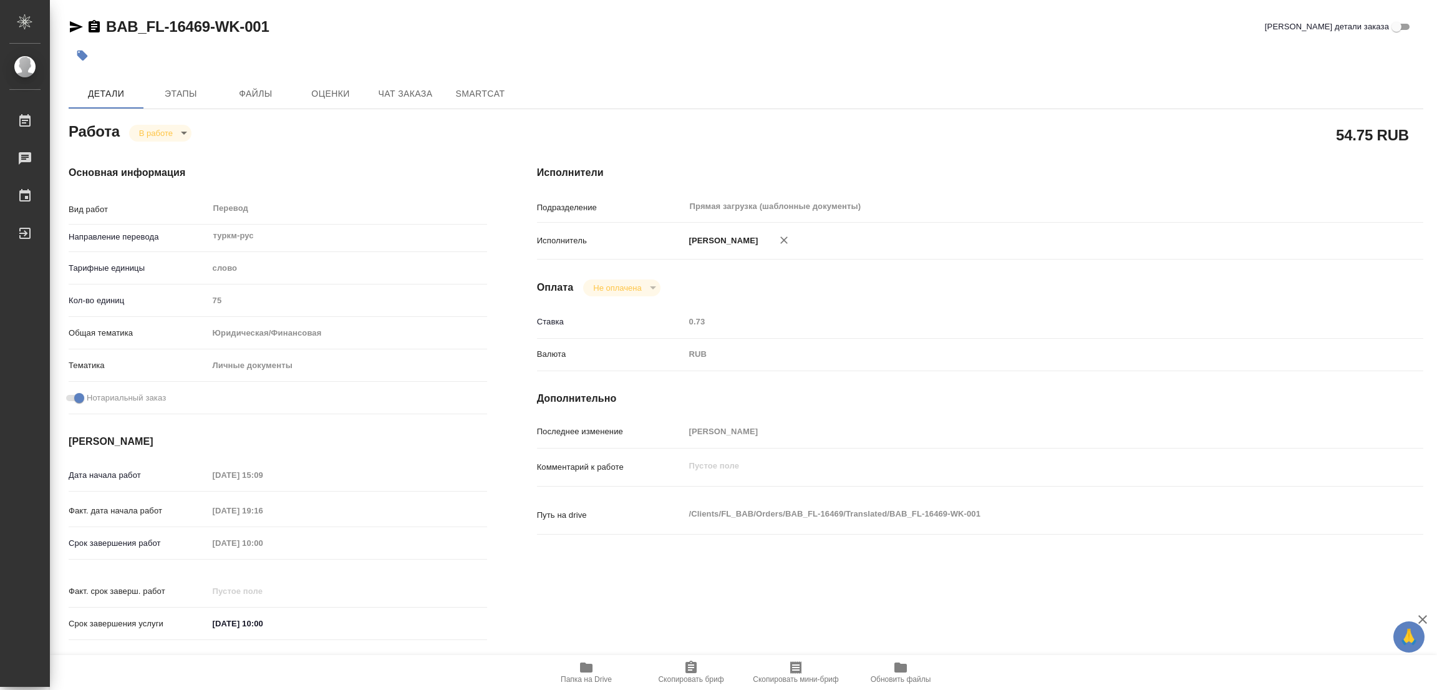
type textarea "x"
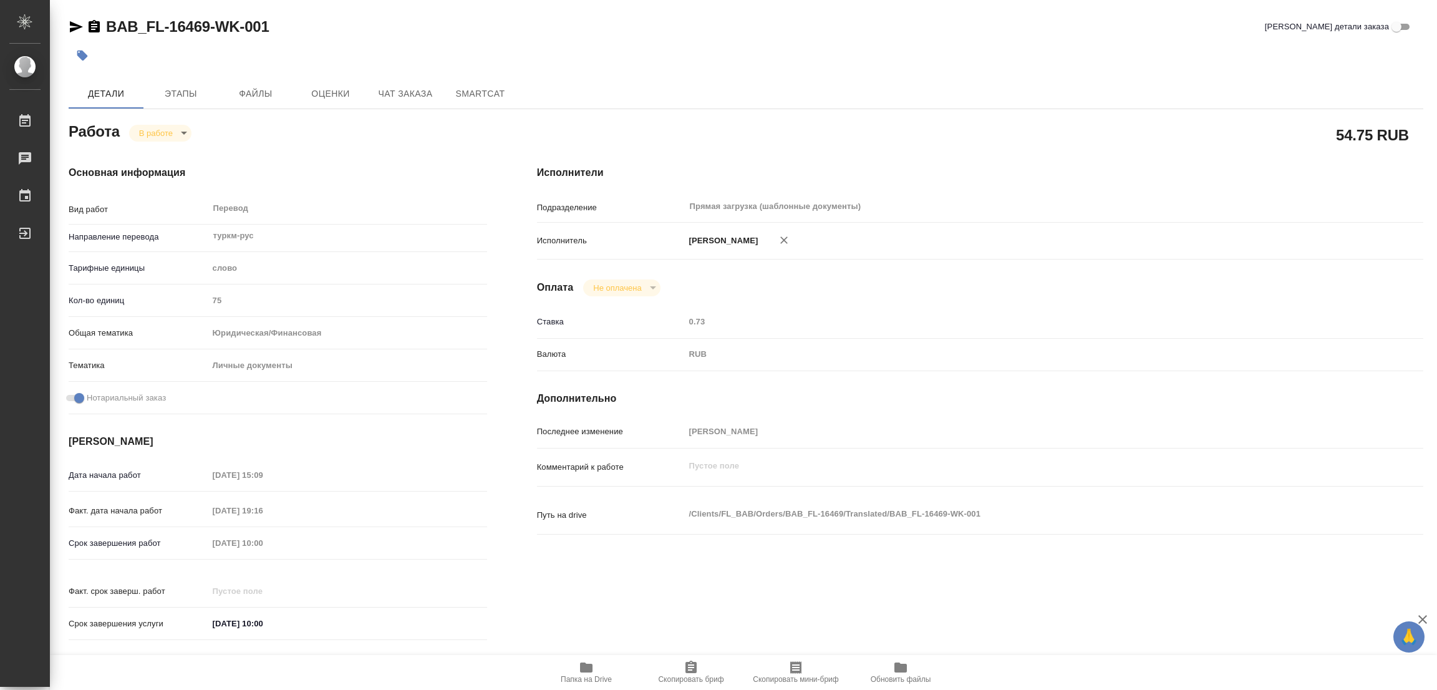
type textarea "x"
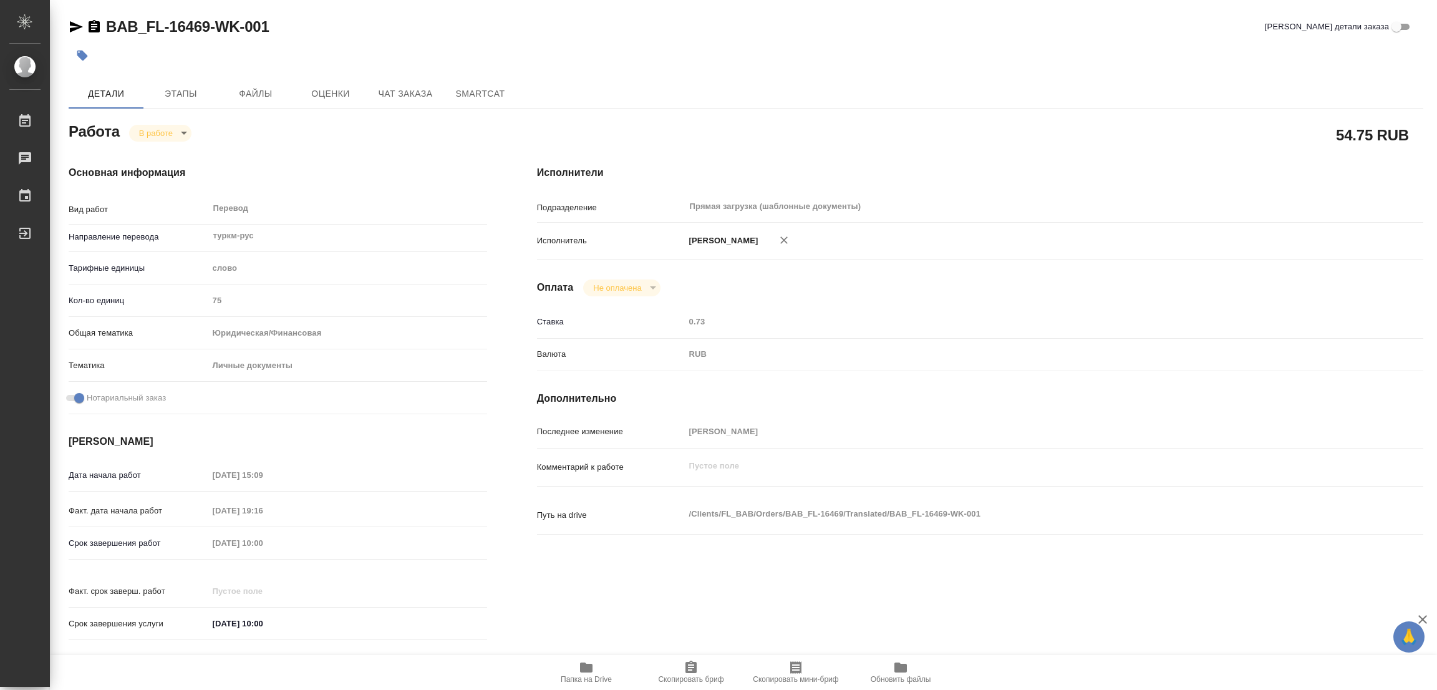
click at [586, 668] on icon "button" at bounding box center [586, 668] width 12 height 10
drag, startPoint x: 109, startPoint y: 7, endPoint x: 208, endPoint y: 27, distance: 101.2
click at [208, 27] on div "BAB_FL-16469-WK-001 Кратко детали заказа Детали Этапы Файлы Оценки Чат заказа S…" at bounding box center [746, 523] width 1369 height 1047
copy link "BAB_FL-16469"
click at [478, 537] on div "06.09.2025 10:00" at bounding box center [347, 543] width 279 height 18
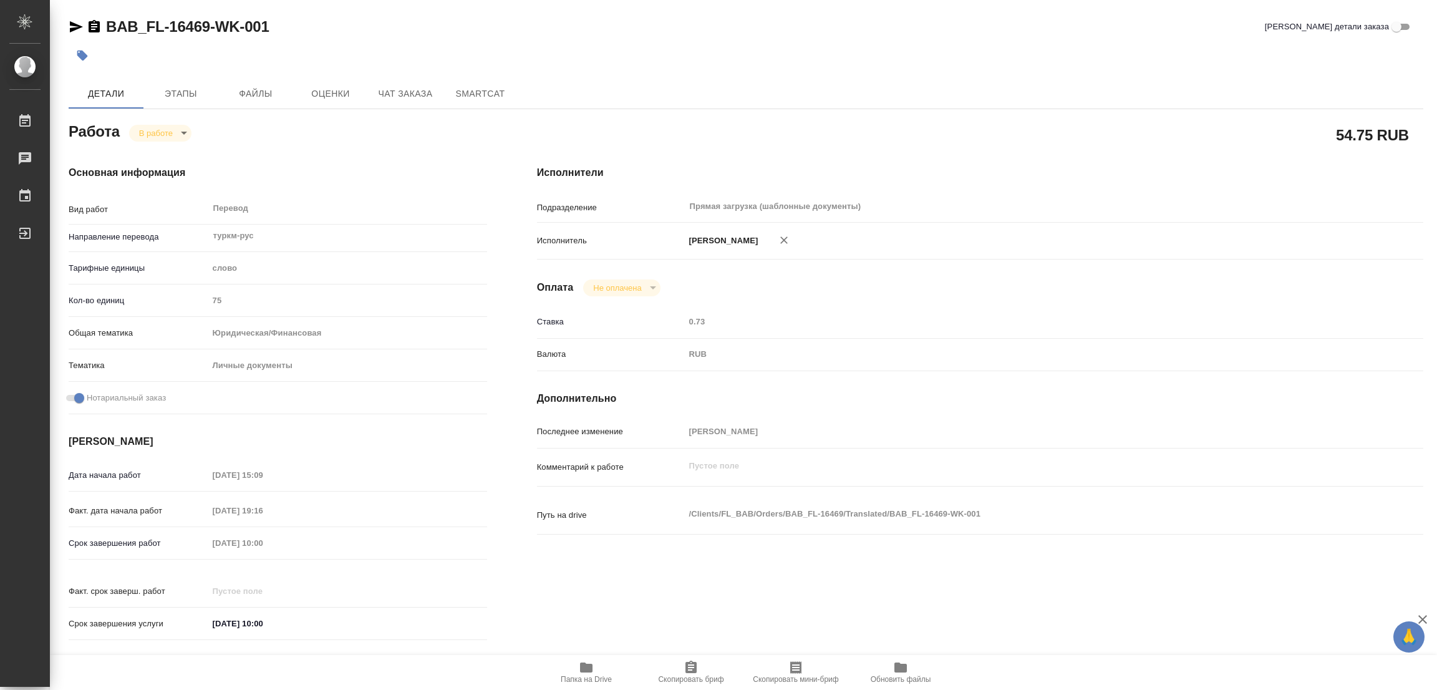
click at [692, 679] on span "Скопировать бриф" at bounding box center [691, 679] width 66 height 9
click at [160, 526] on div "Дата начала работ 05.09.2025 15:09 Факт. дата начала работ 05.09.2025 19:16 Сро…" at bounding box center [278, 556] width 419 height 184
drag, startPoint x: 676, startPoint y: 138, endPoint x: 684, endPoint y: 135, distance: 7.9
click at [676, 138] on div "54.75 RUB" at bounding box center [980, 134] width 887 height 31
type textarea "x"
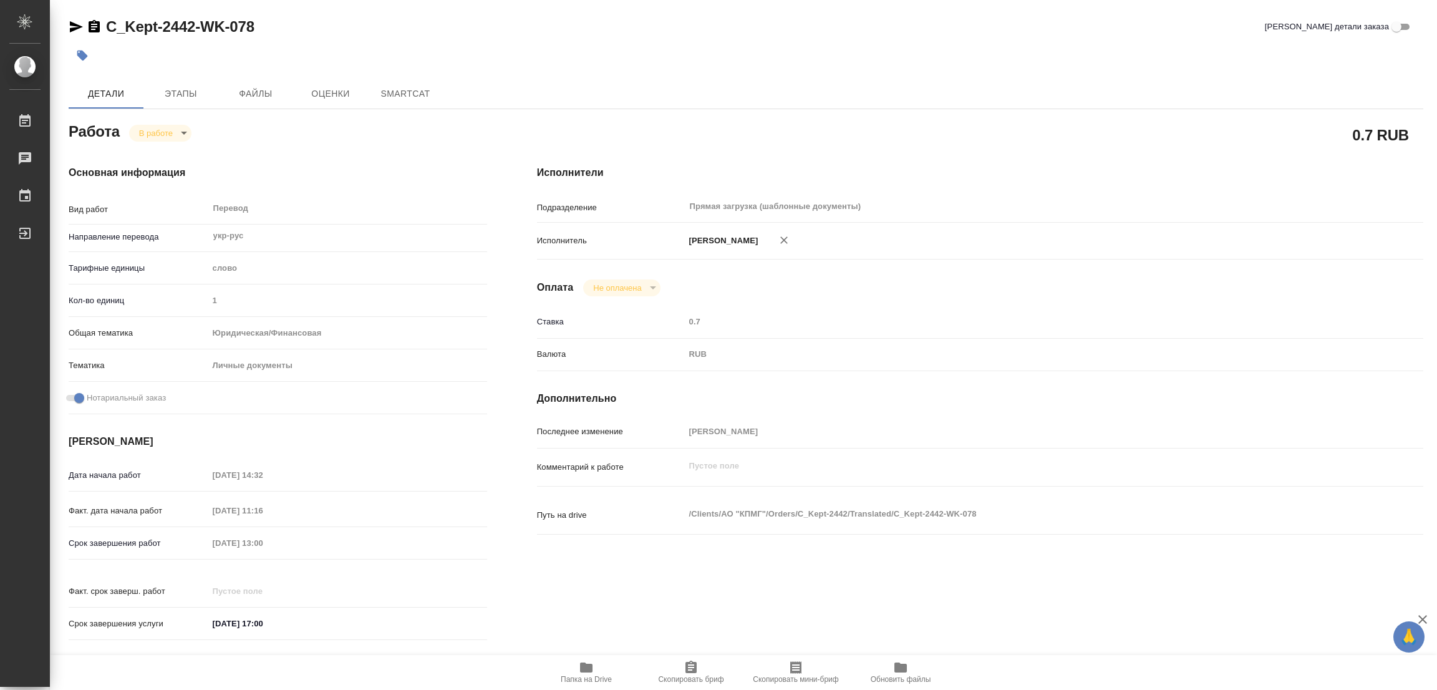
type textarea "x"
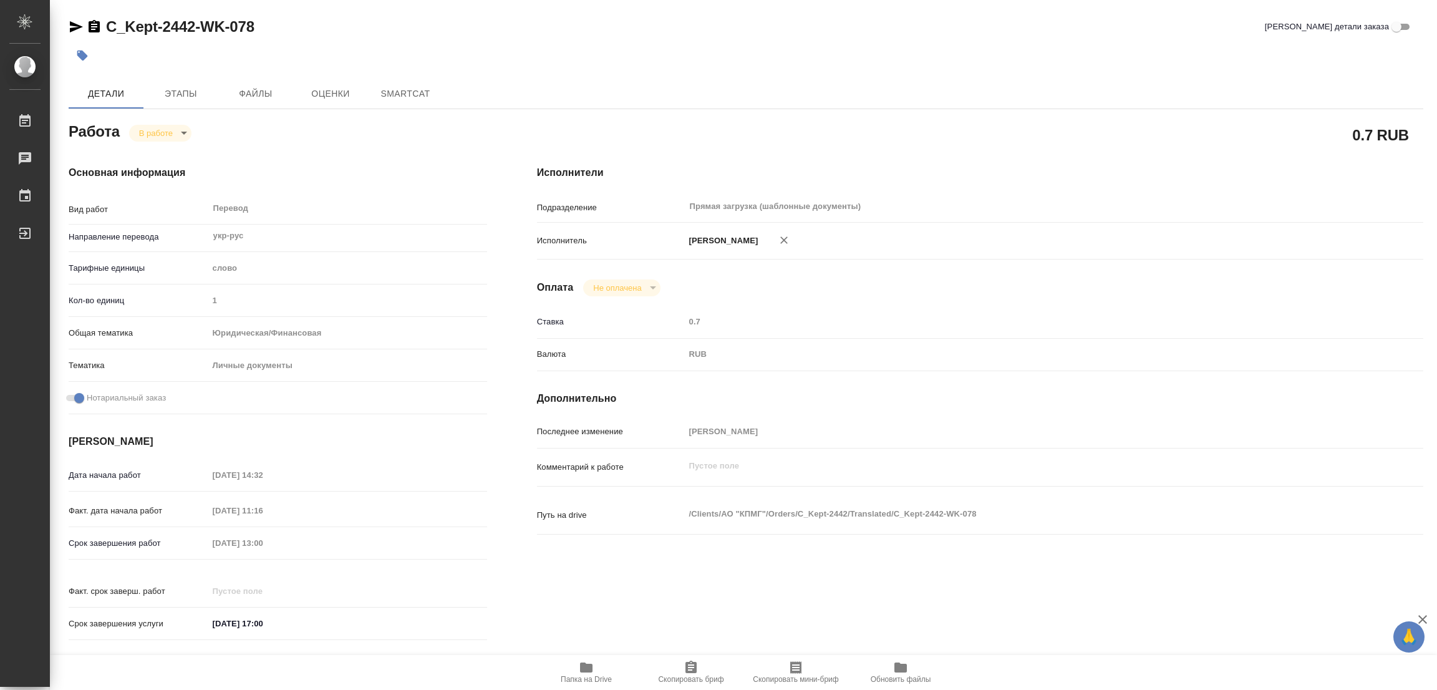
type textarea "x"
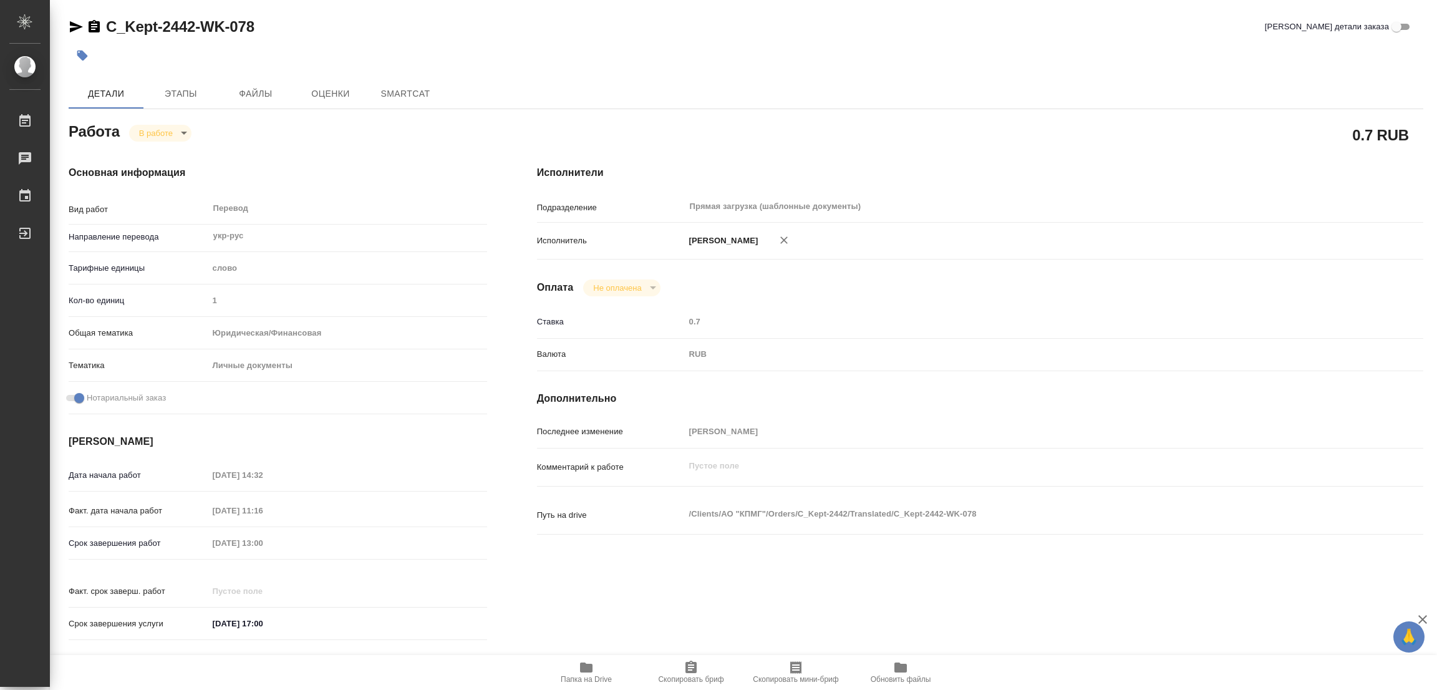
type textarea "x"
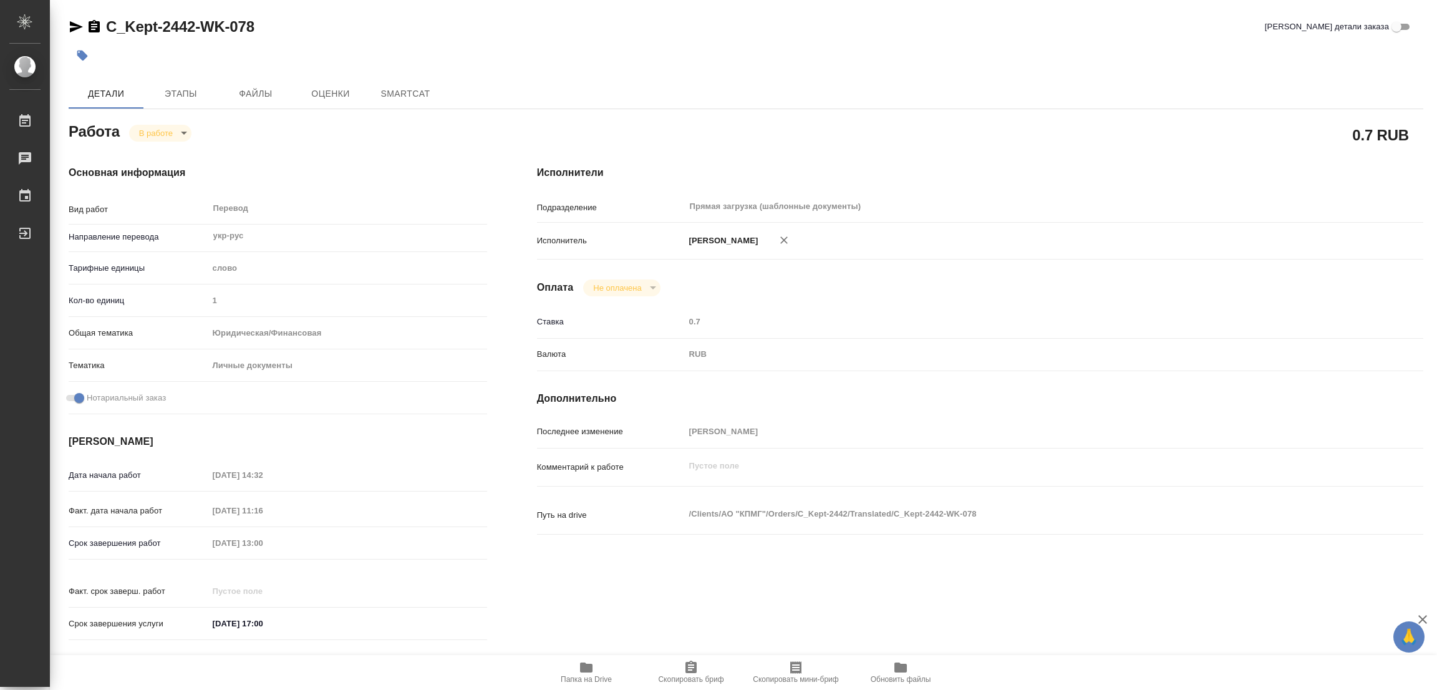
type textarea "x"
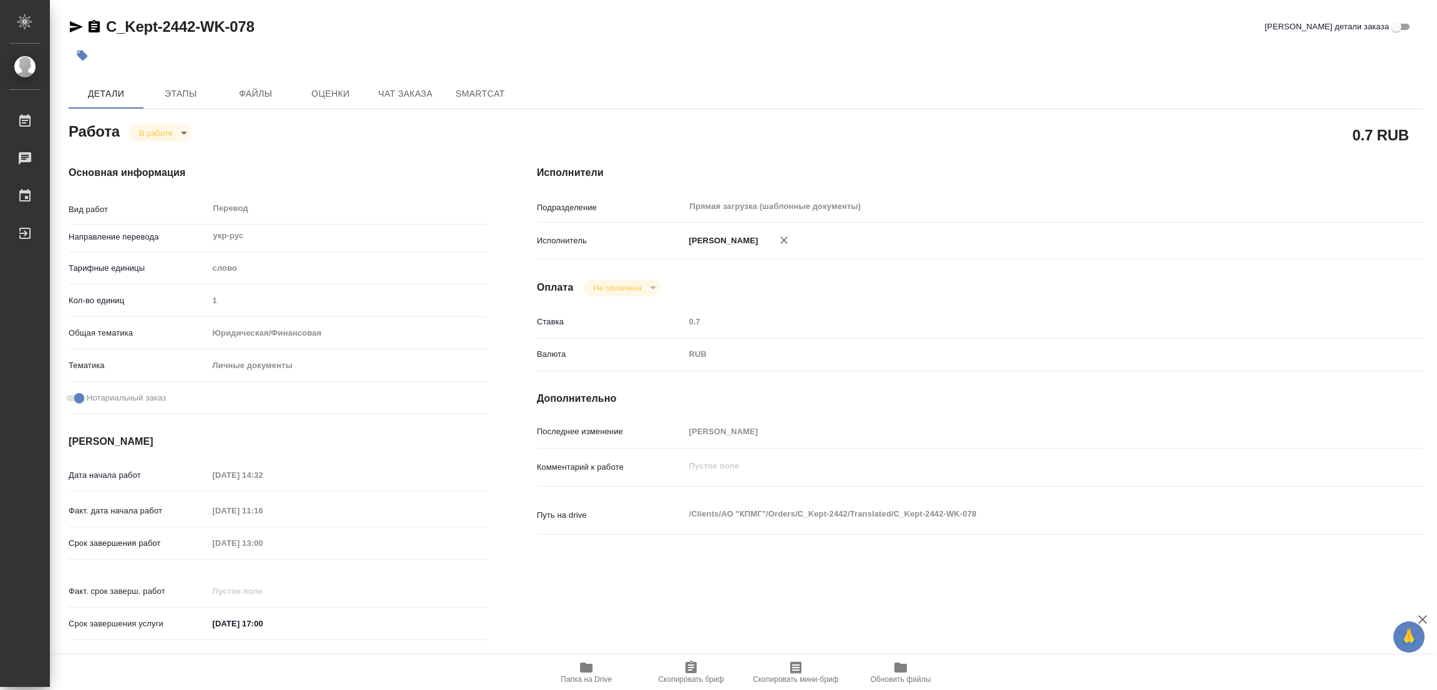
type textarea "x"
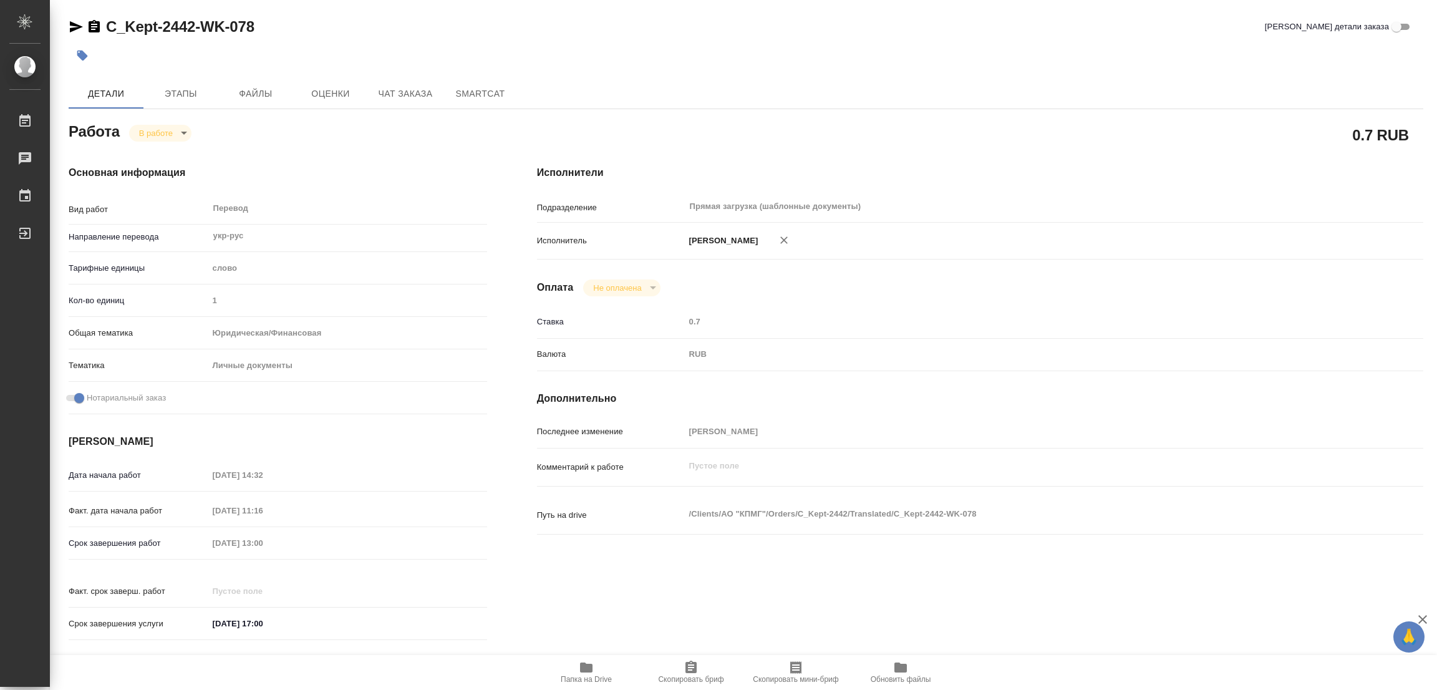
type textarea "x"
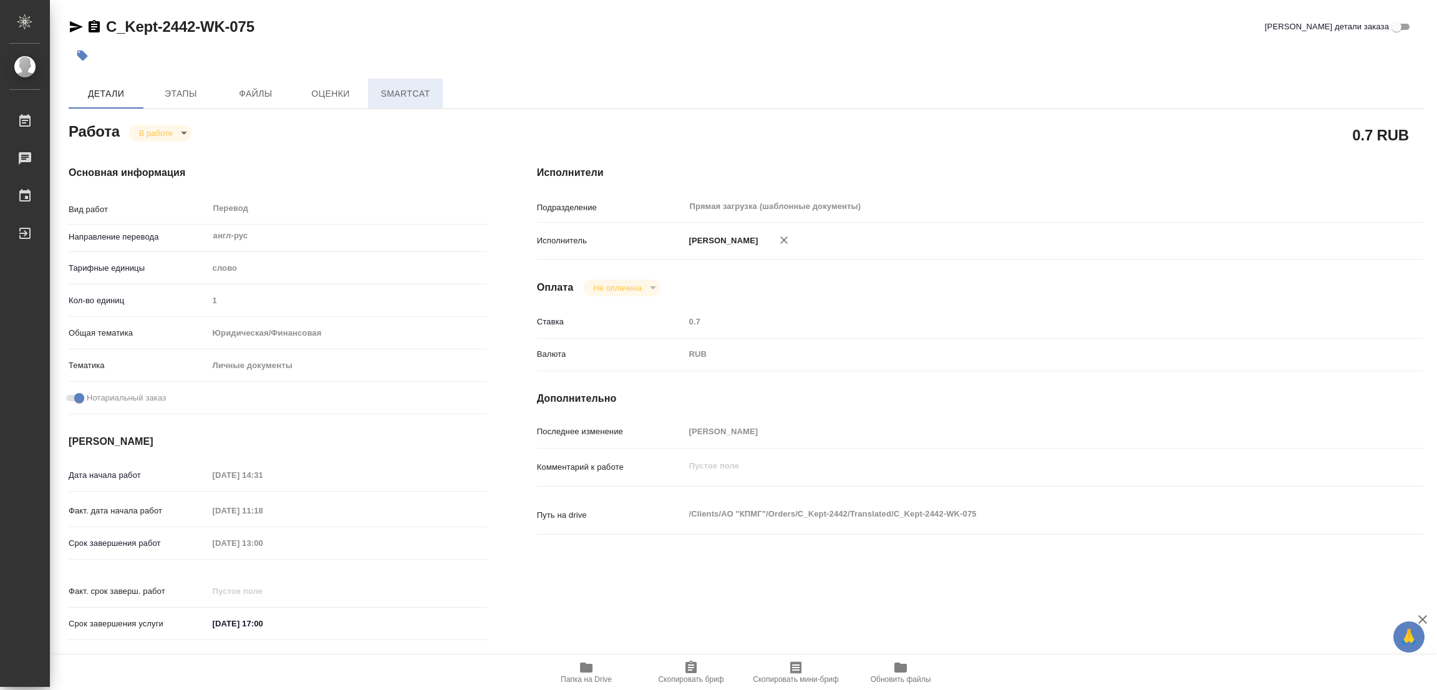
type textarea "x"
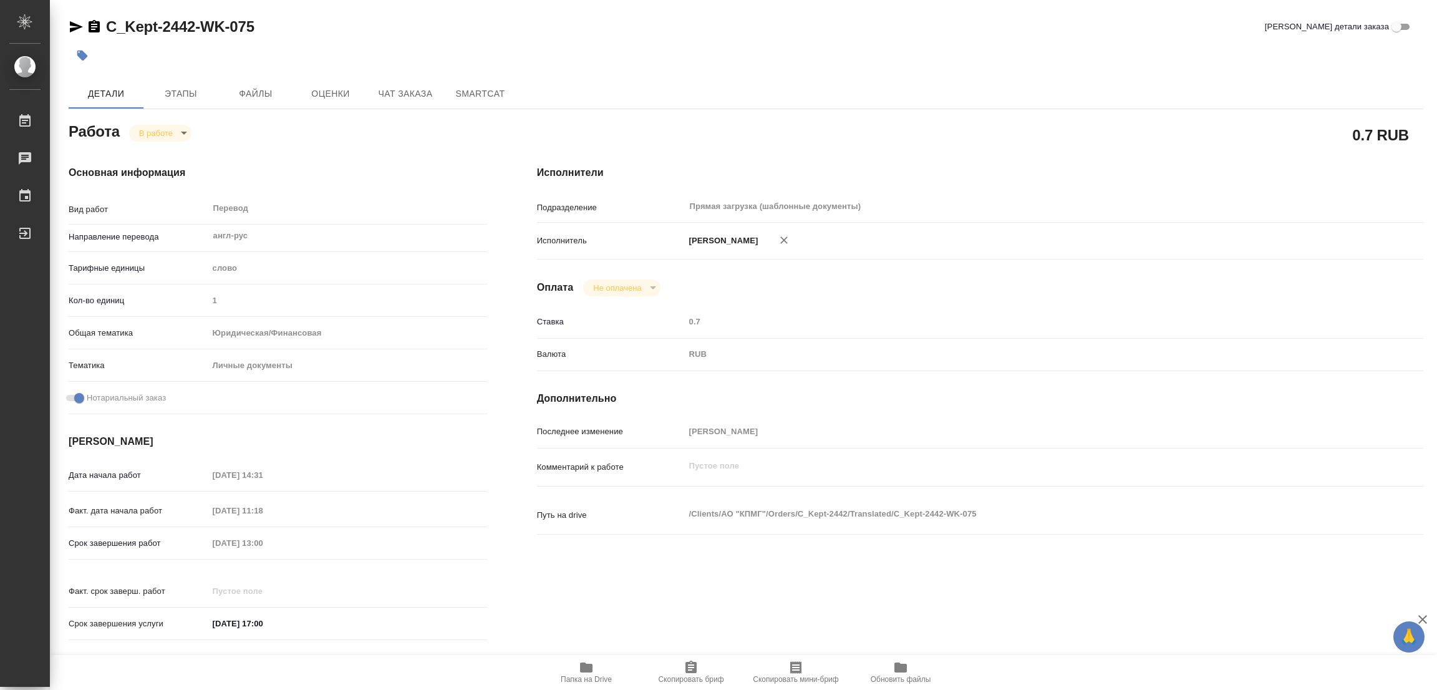
type textarea "x"
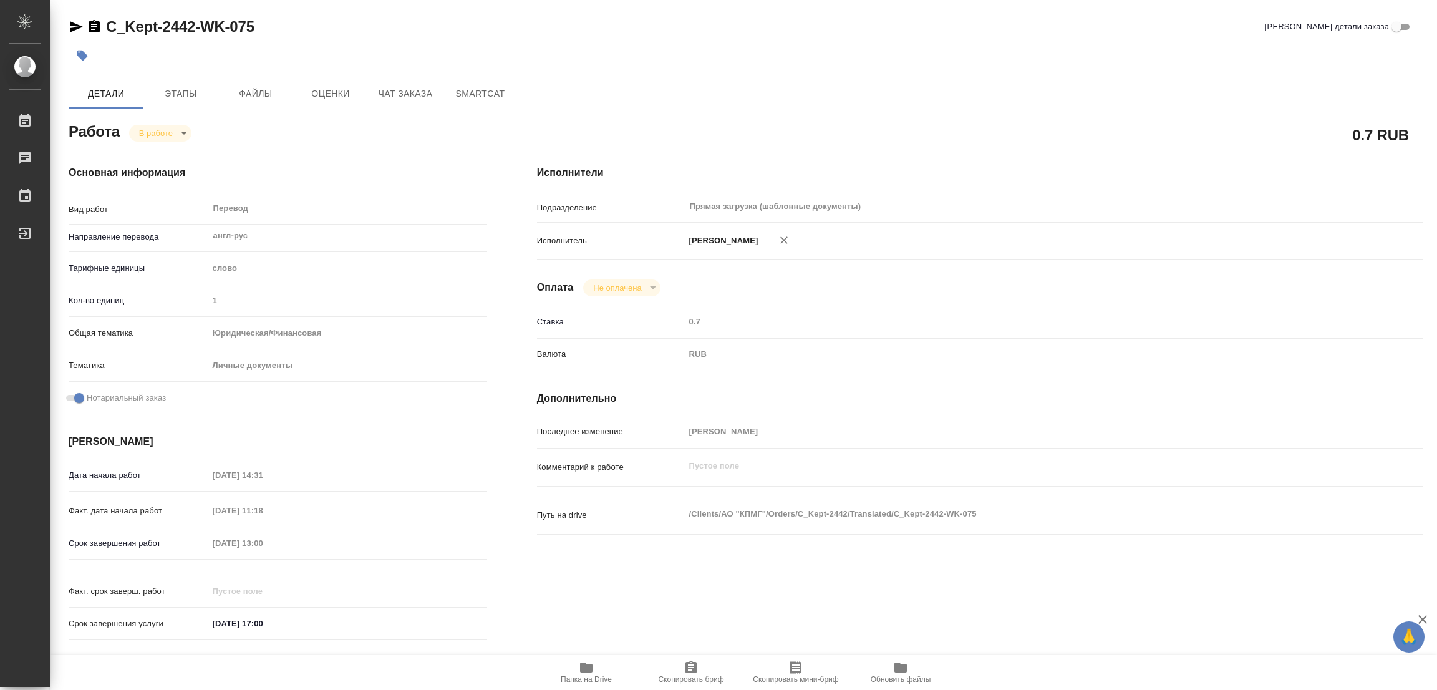
type textarea "x"
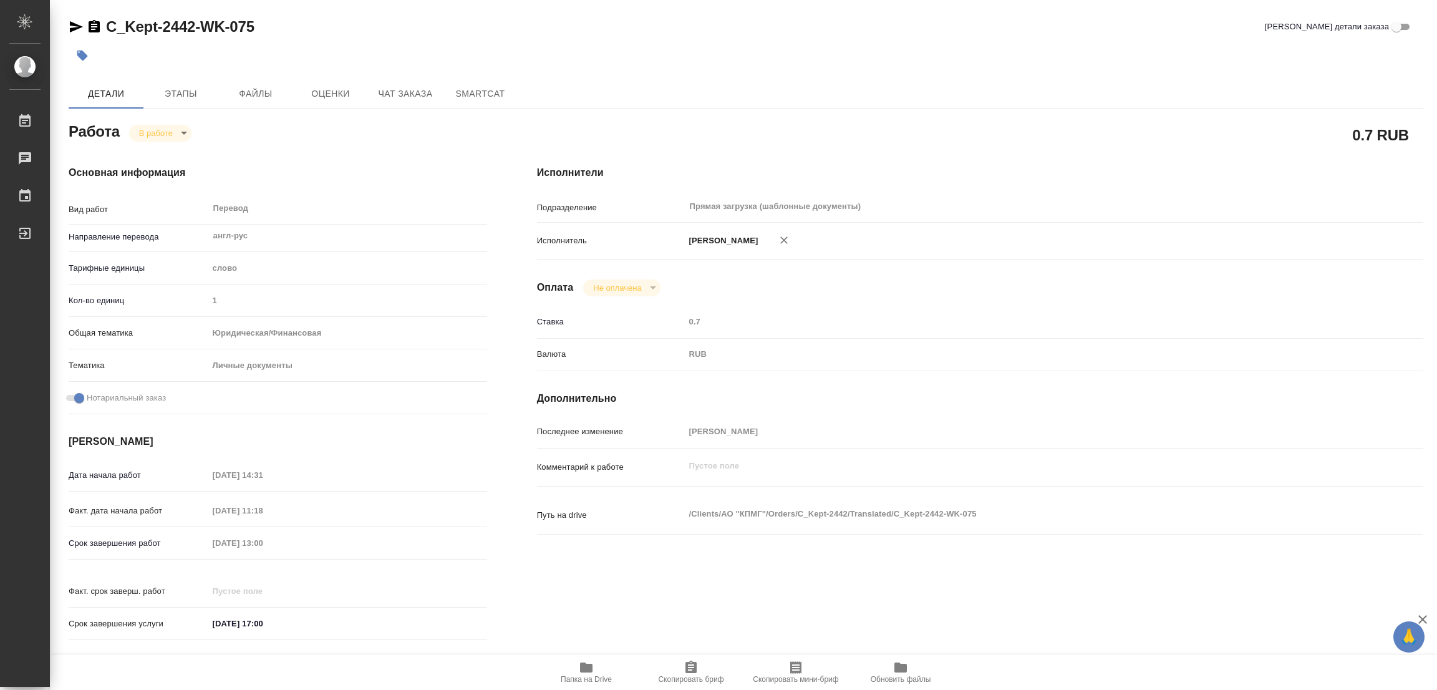
type textarea "x"
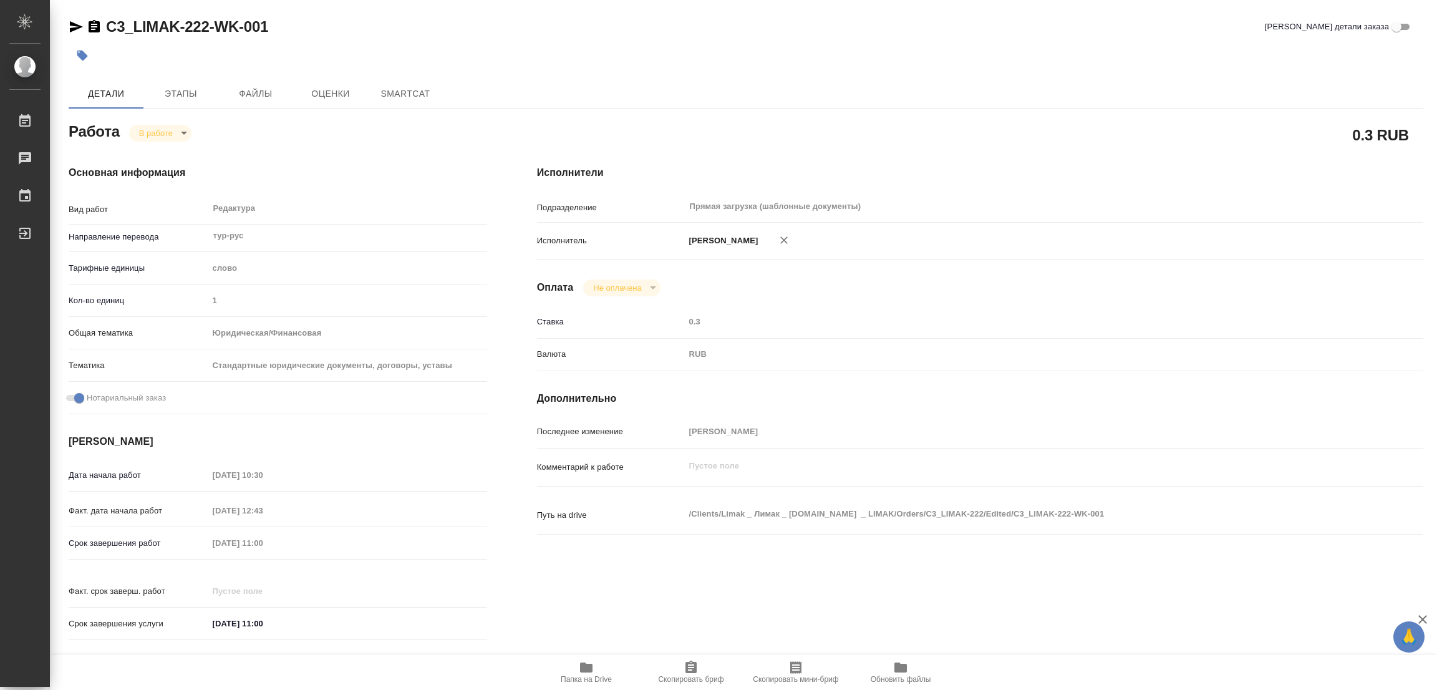
type textarea "x"
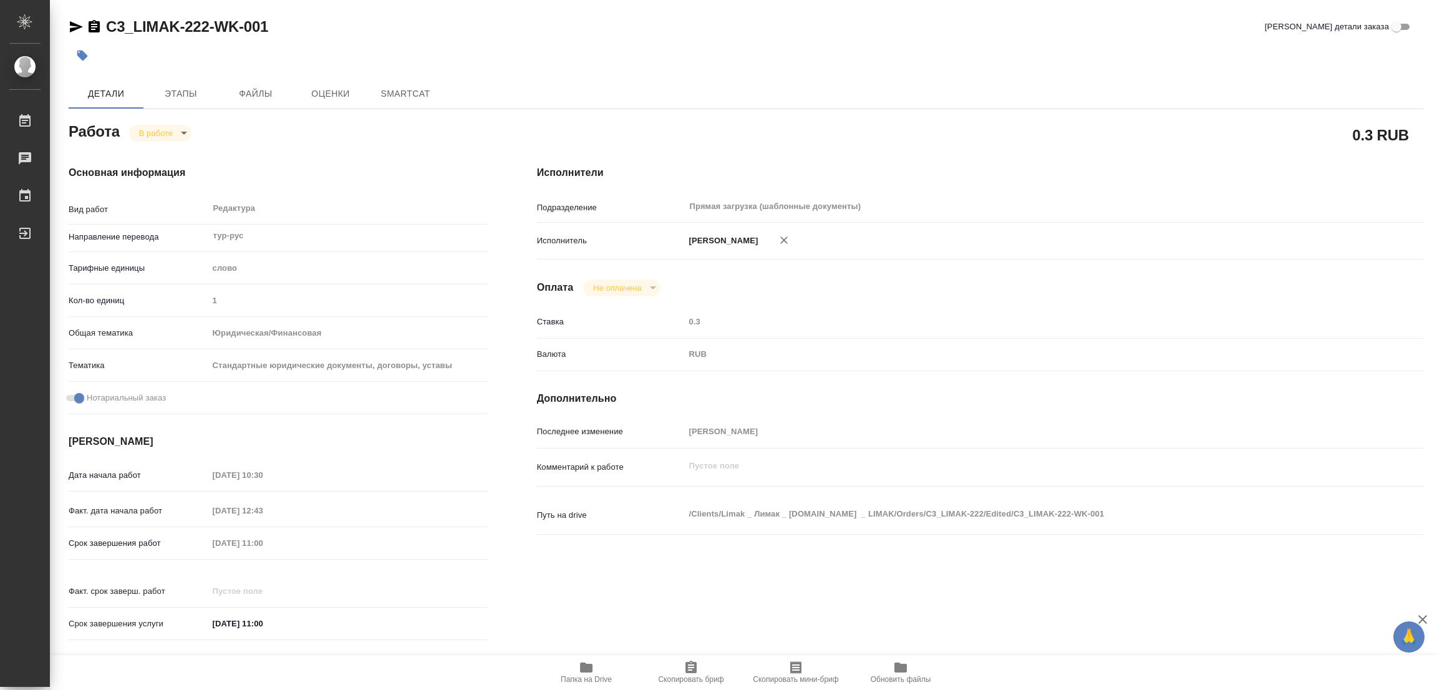
type textarea "x"
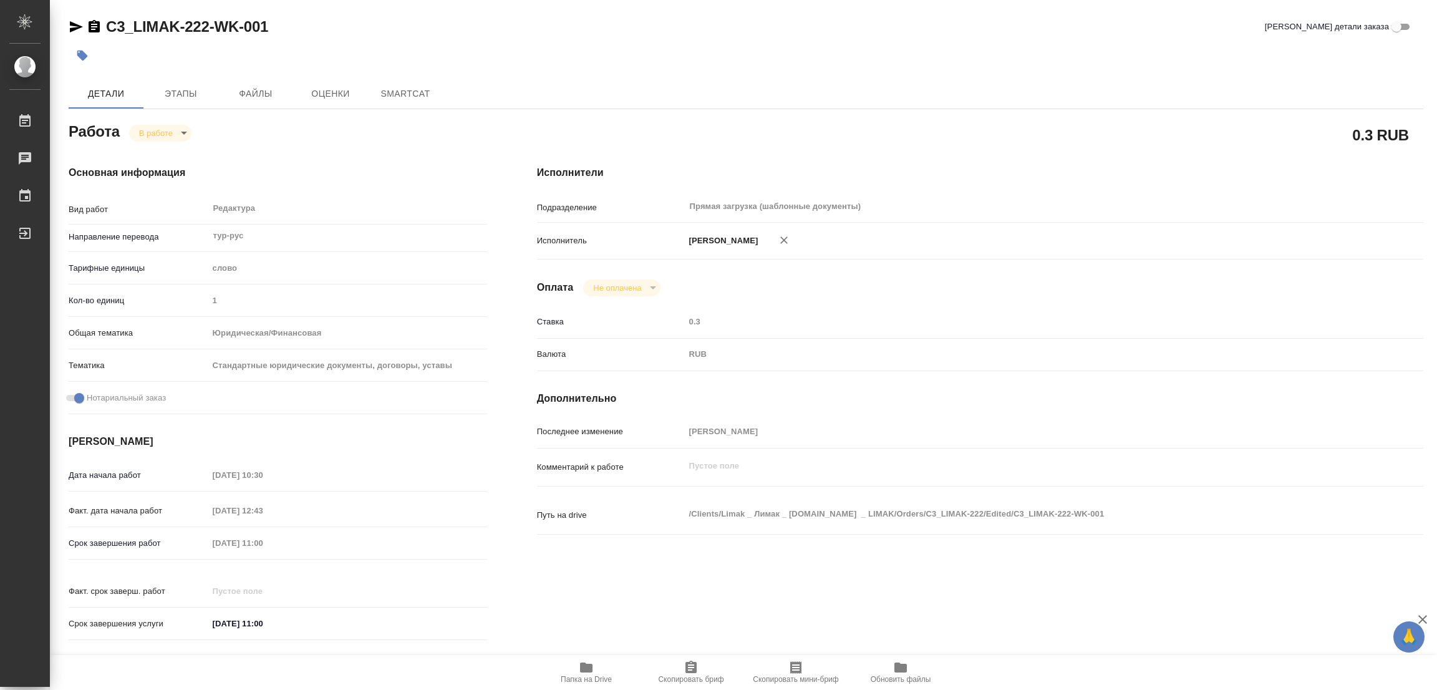
type textarea "x"
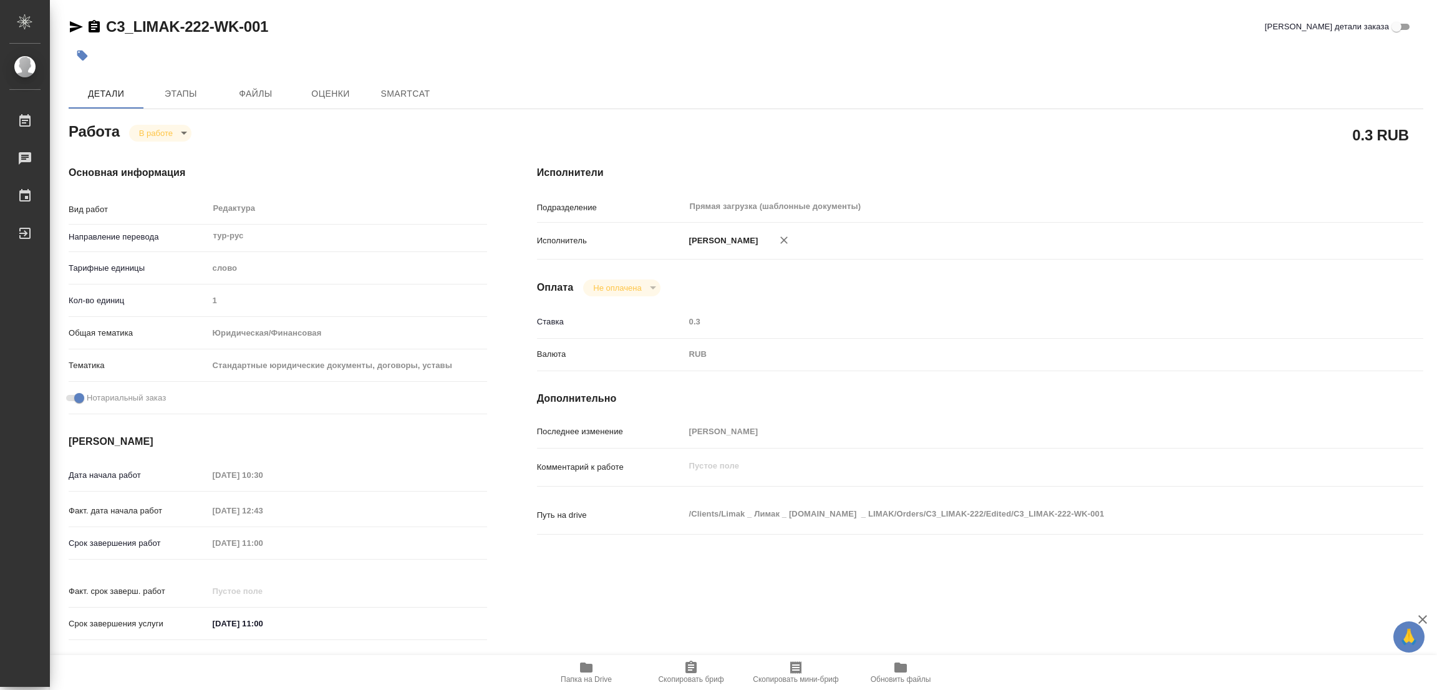
type textarea "x"
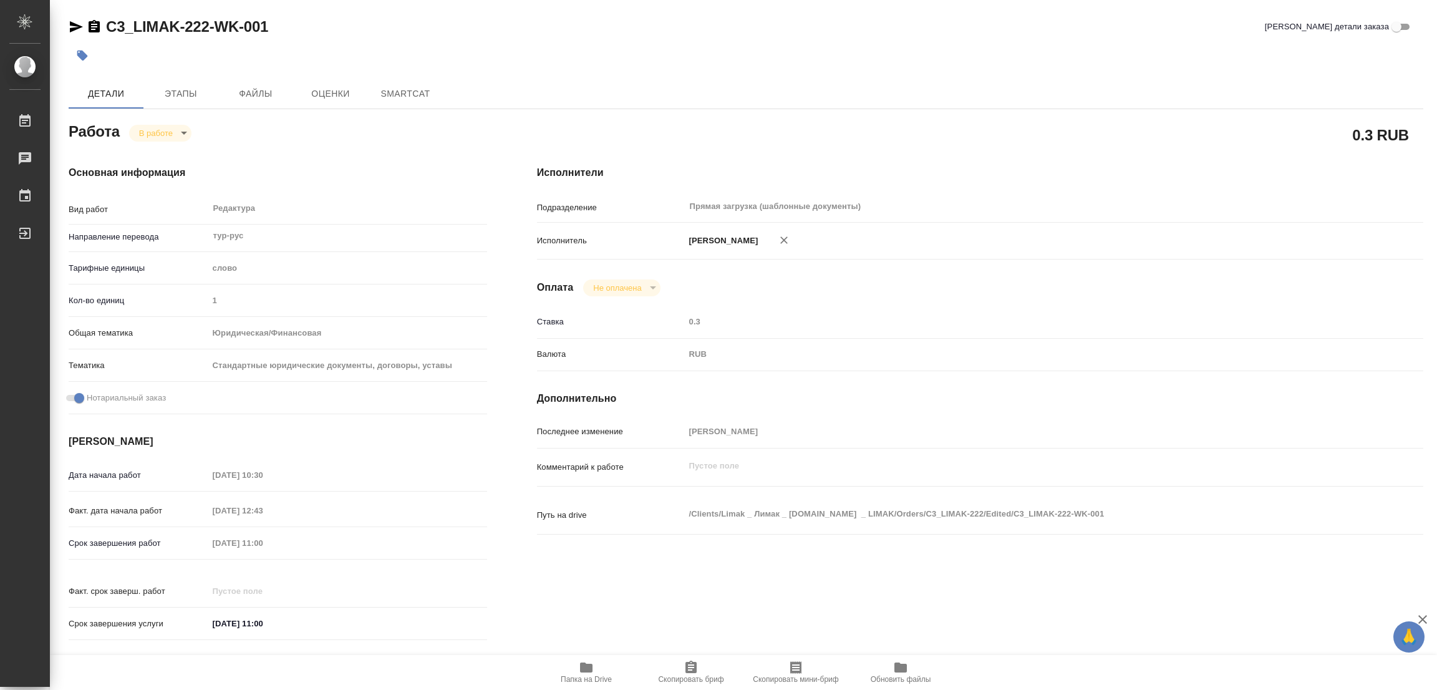
type textarea "x"
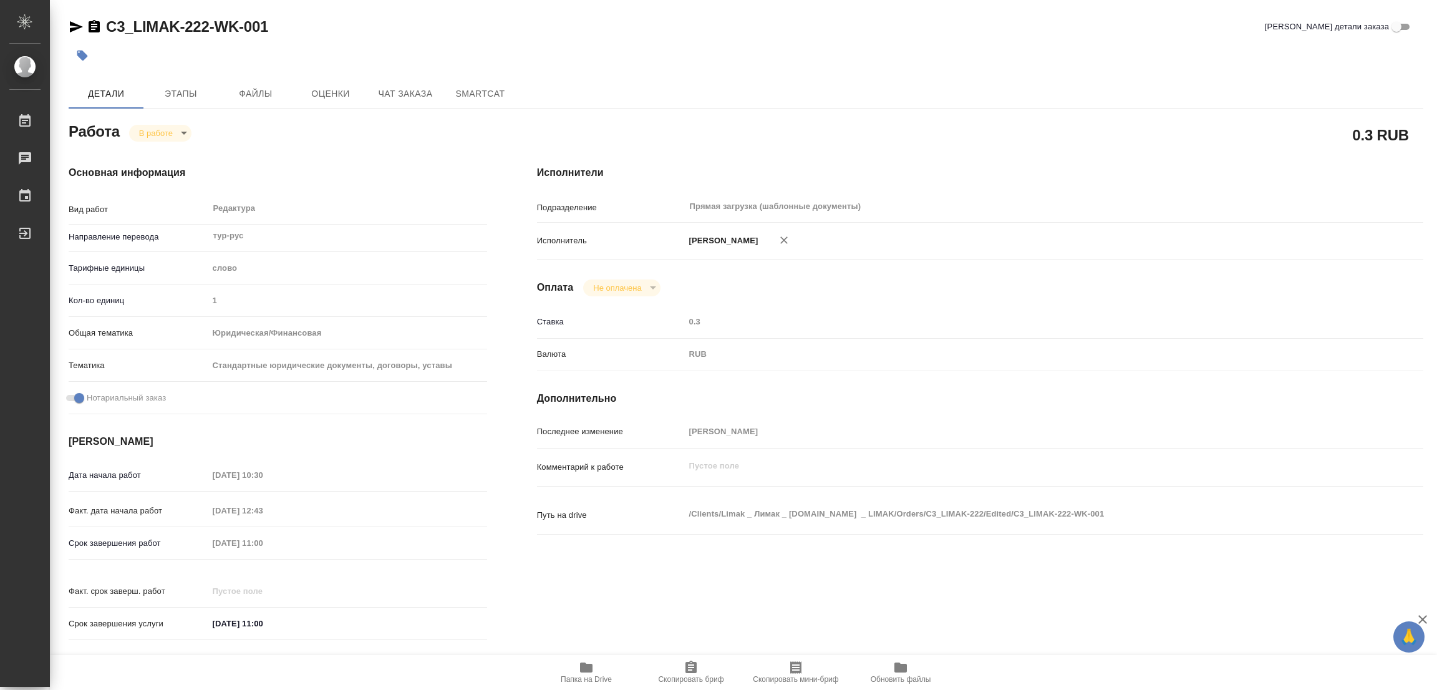
type textarea "x"
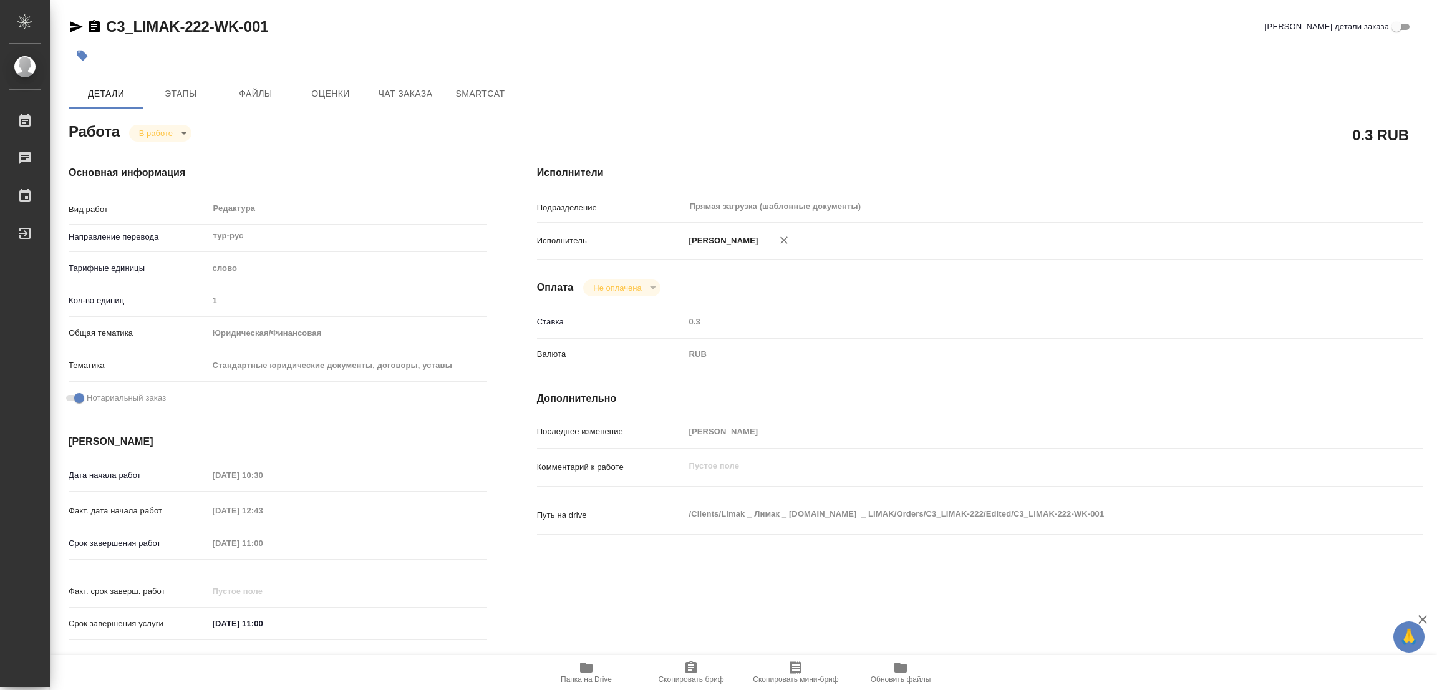
type textarea "x"
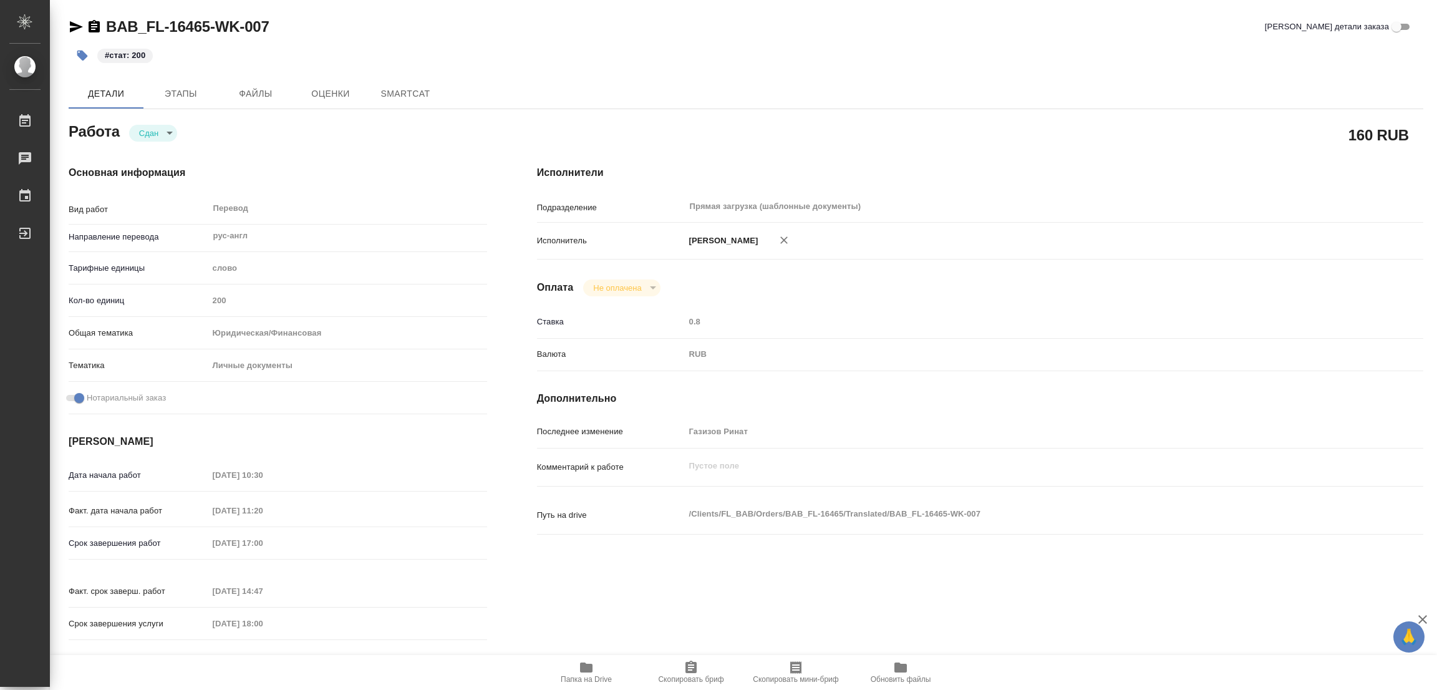
type textarea "x"
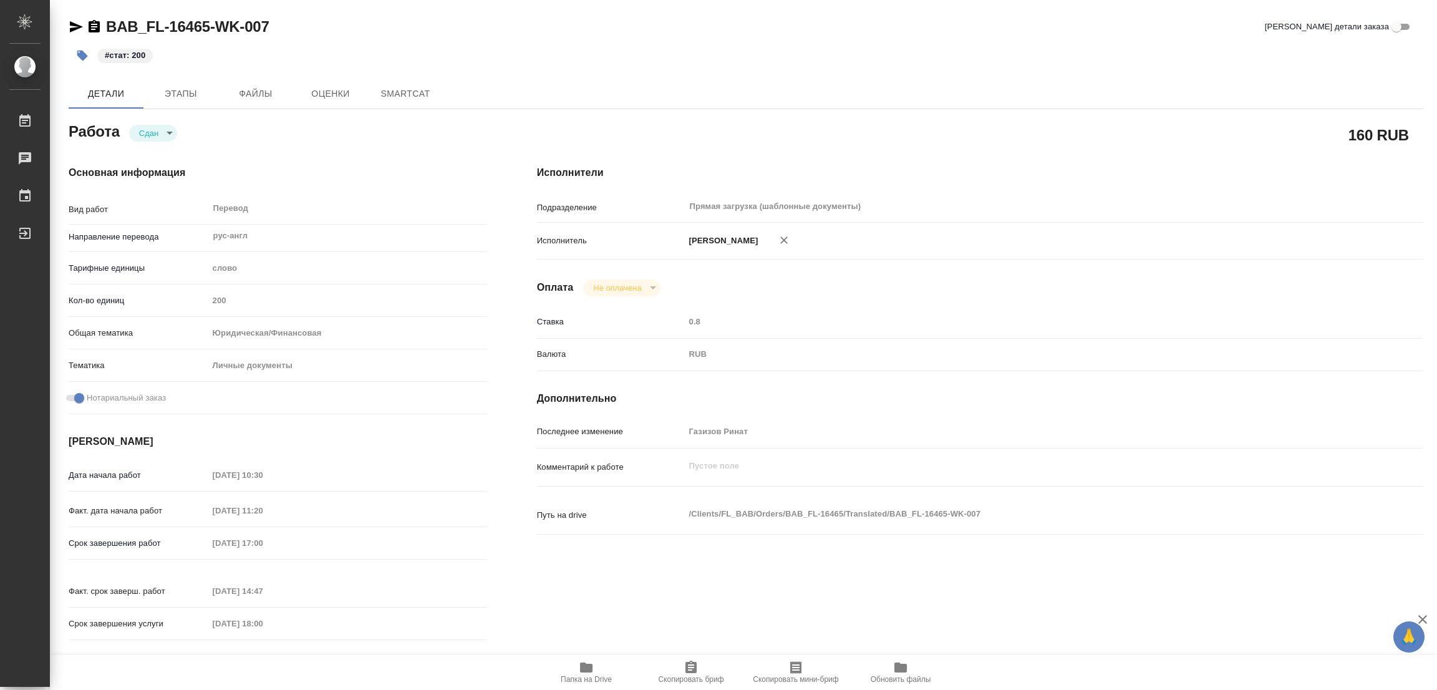
type textarea "x"
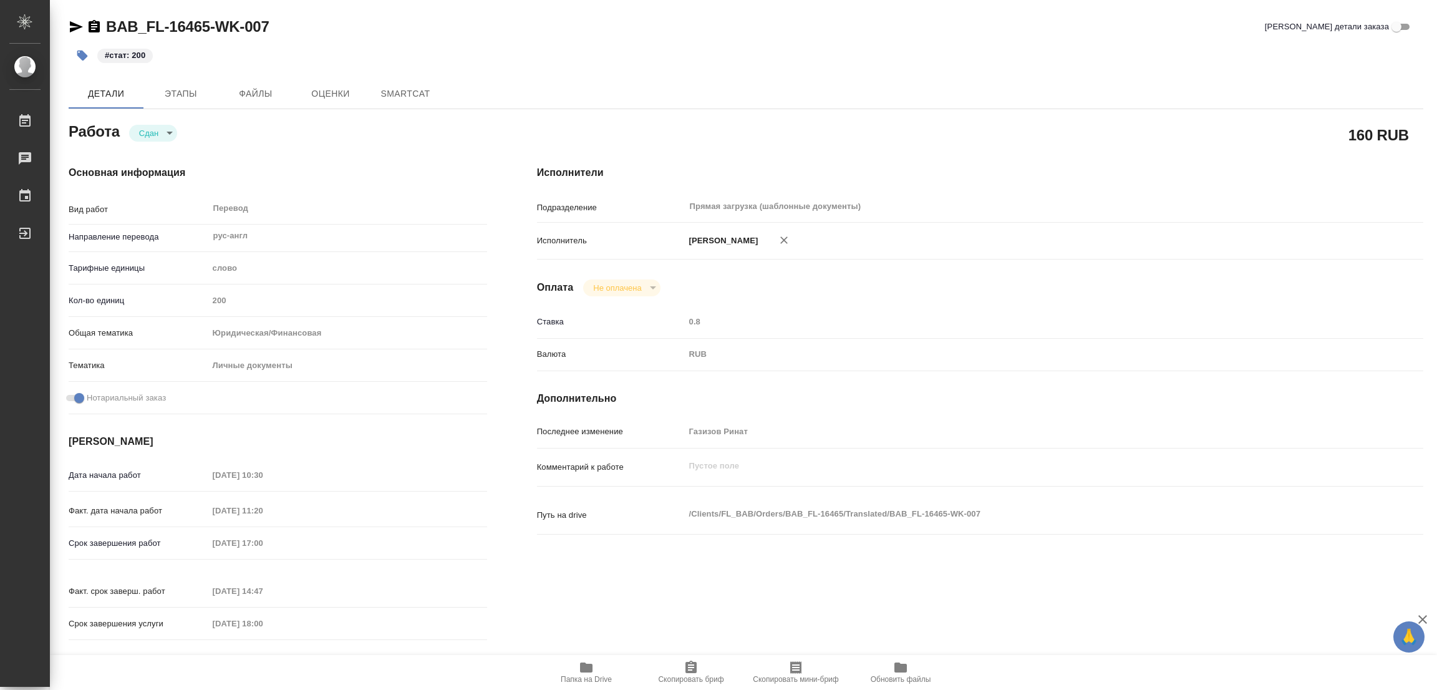
type textarea "x"
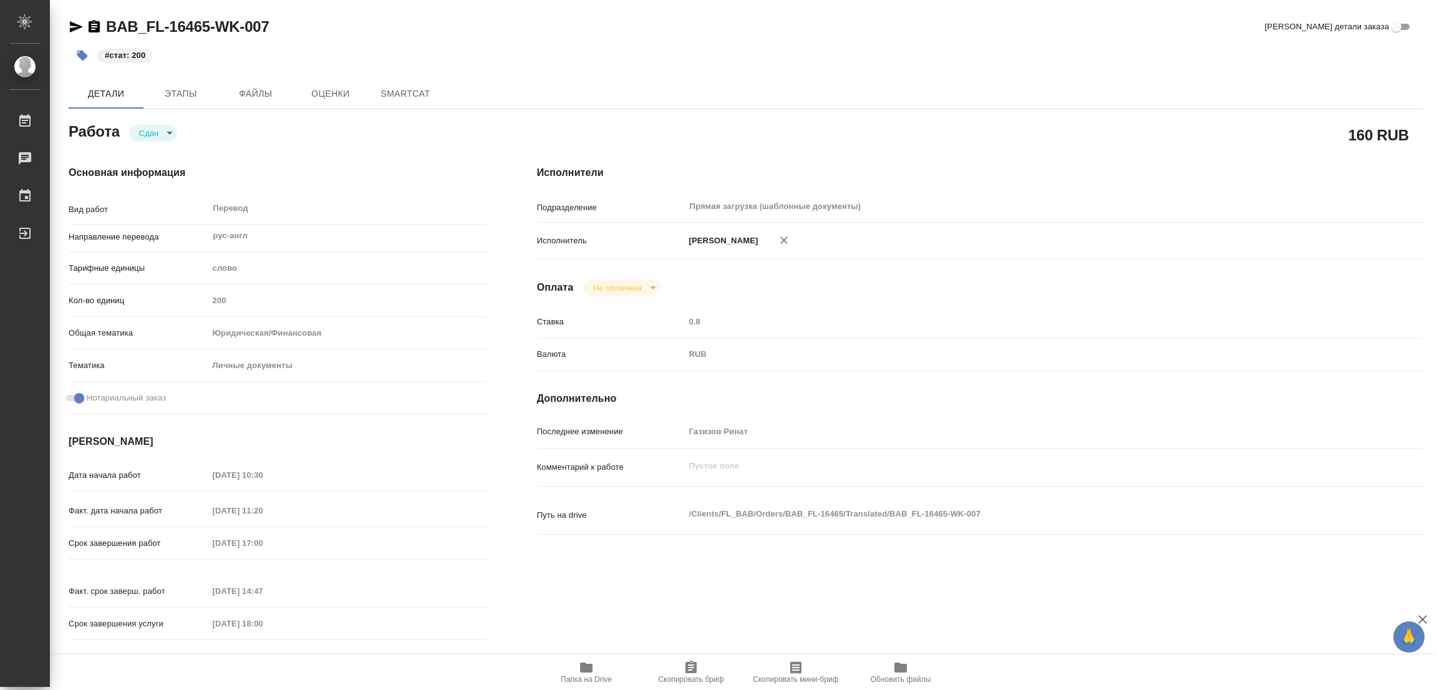
type textarea "x"
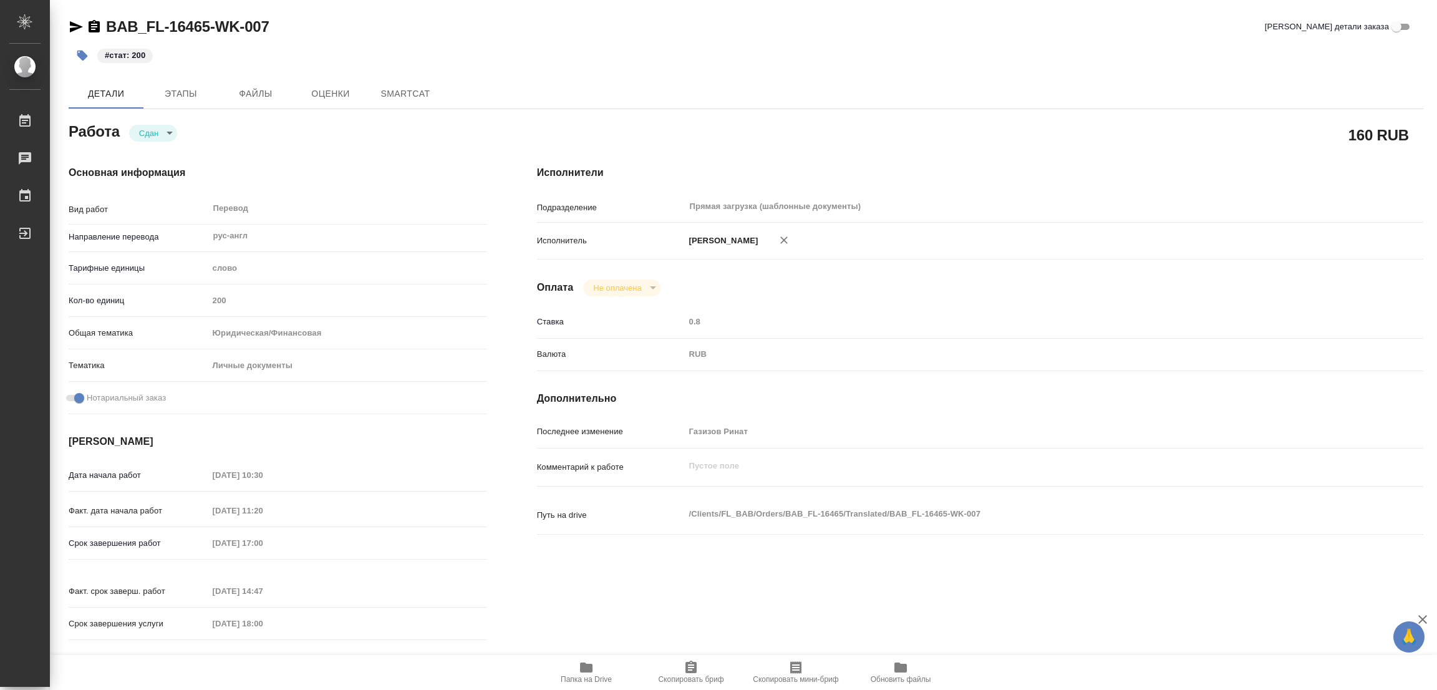
type textarea "x"
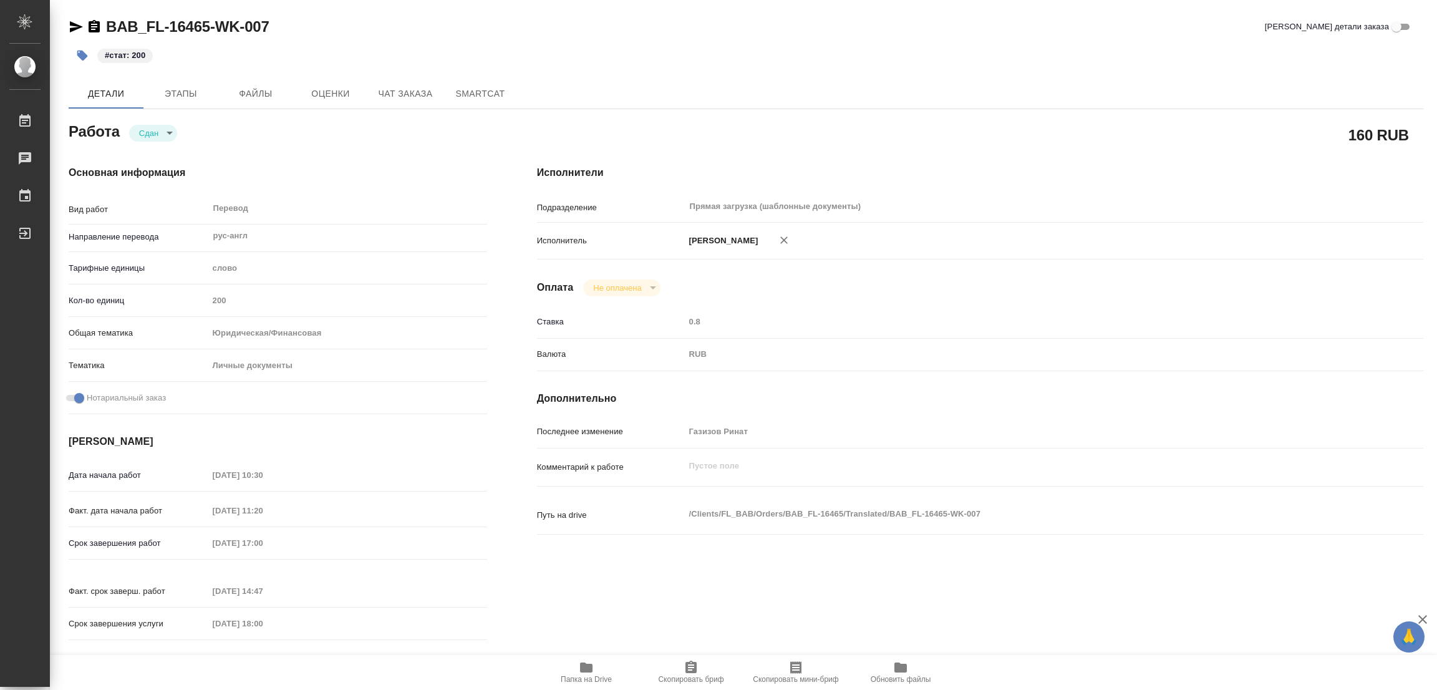
type textarea "x"
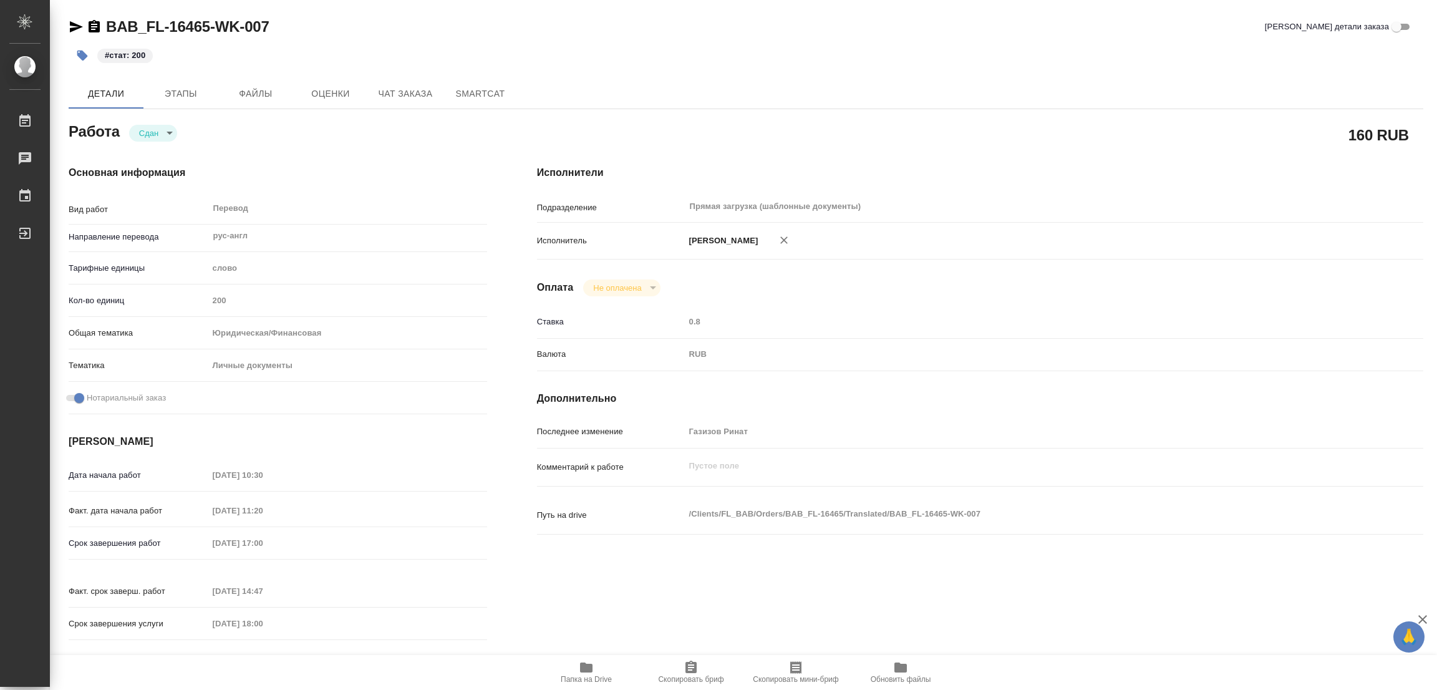
type textarea "x"
